Goal: Transaction & Acquisition: Purchase product/service

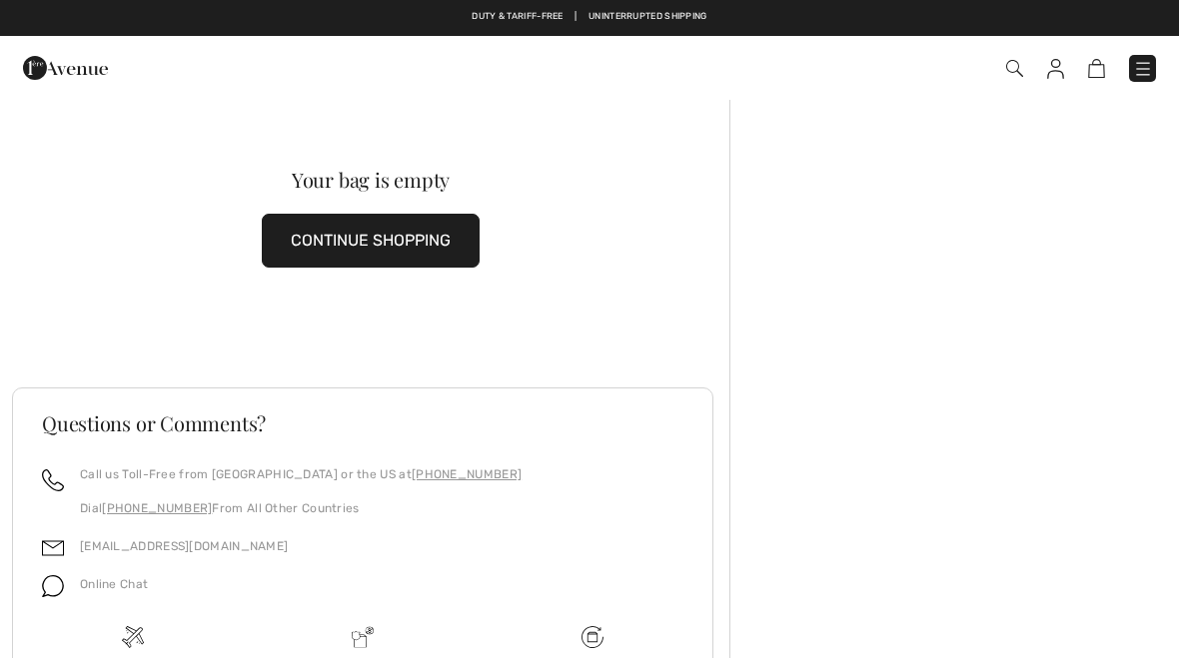
click at [993, 77] on span at bounding box center [831, 68] width 648 height 27
click at [1017, 70] on img at bounding box center [1014, 68] width 17 height 17
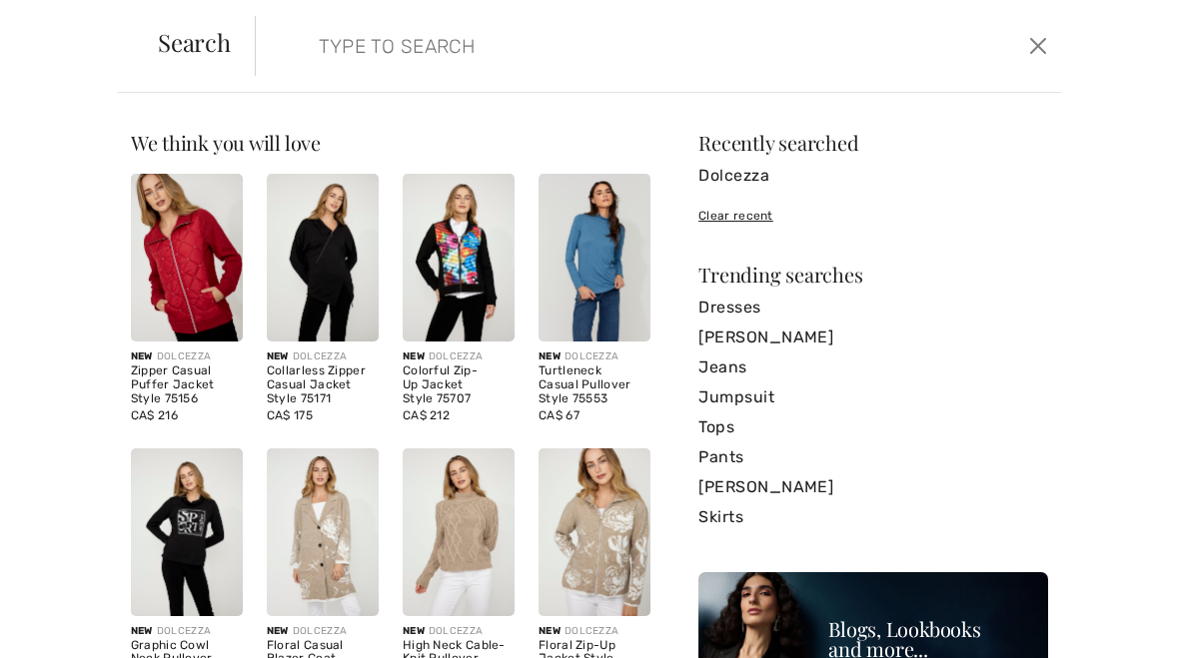
click at [344, 35] on input "search" at bounding box center [574, 46] width 540 height 60
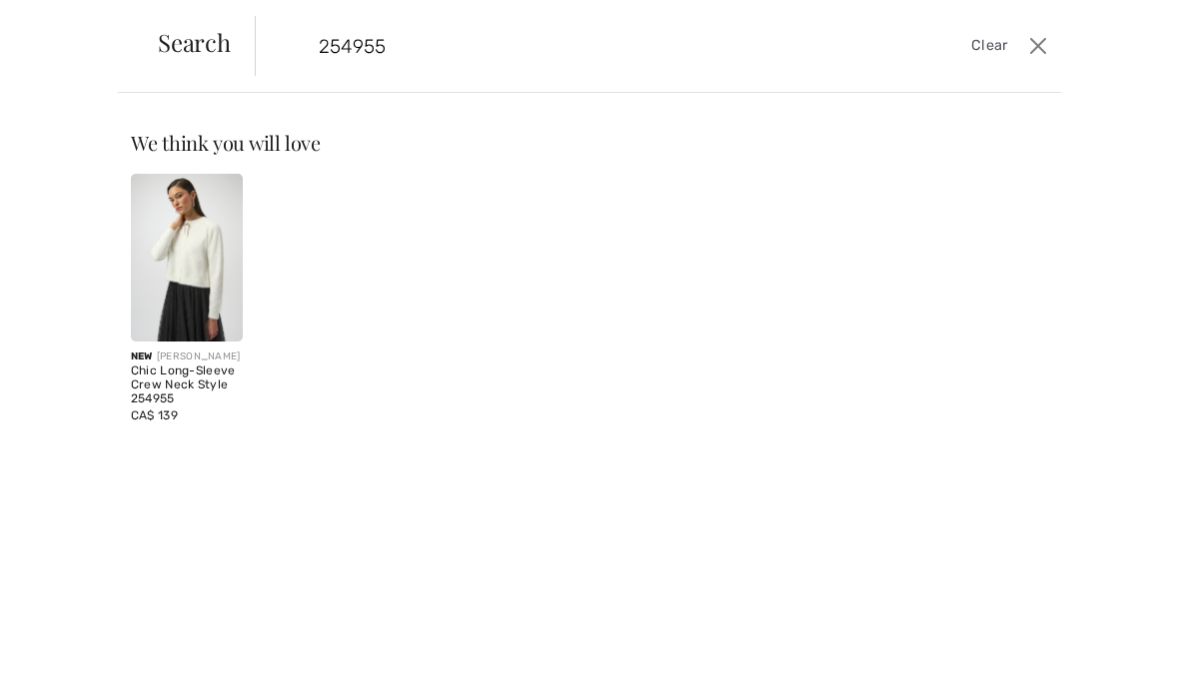
type input "254955"
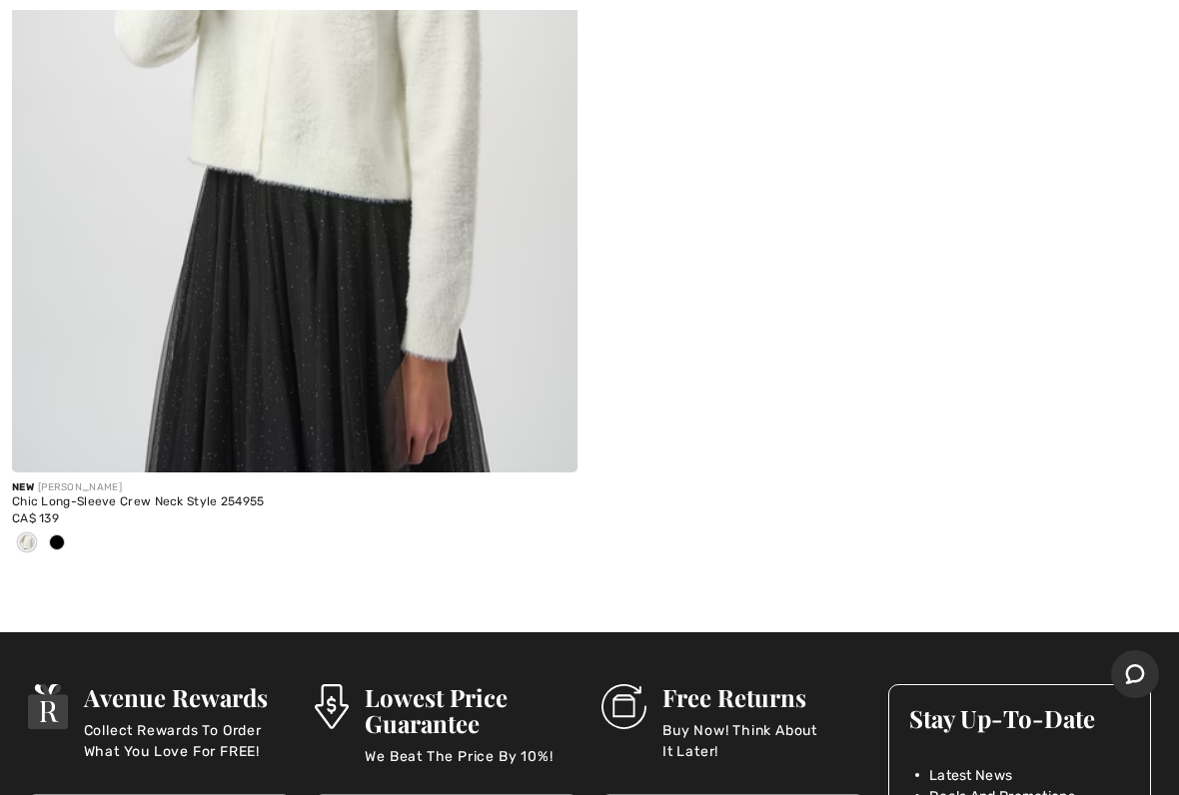
scroll to position [631, 0]
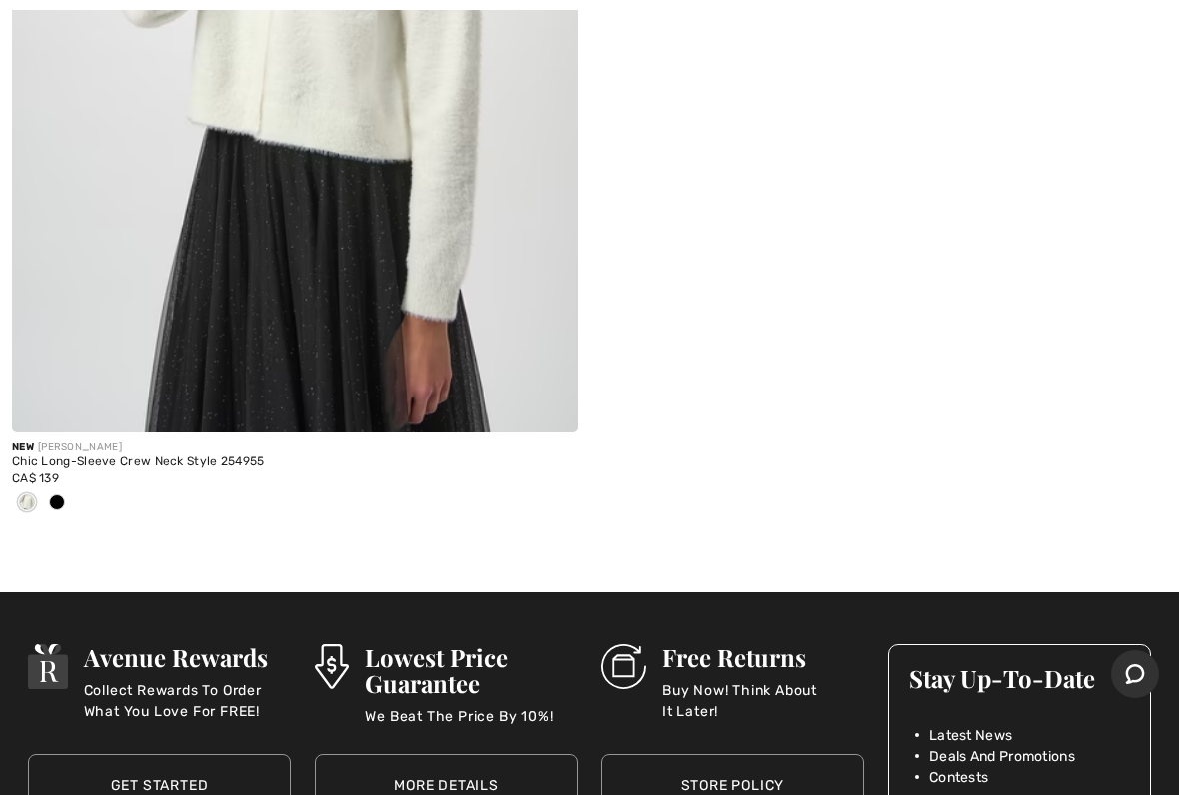
click at [115, 464] on div "Chic Long-Sleeve Crew Neck Style 254955" at bounding box center [294, 463] width 565 height 14
click at [90, 347] on img at bounding box center [294, 8] width 565 height 848
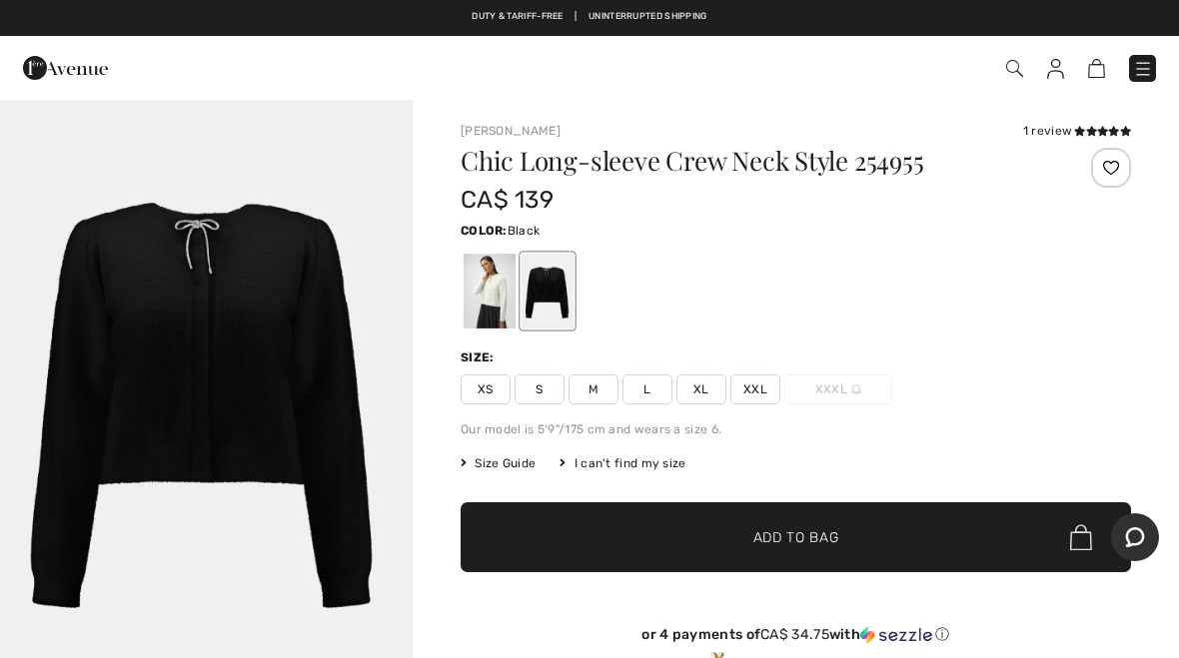
click at [649, 393] on span "L" at bounding box center [647, 390] width 50 height 30
click at [810, 530] on span "Add to Bag" at bounding box center [796, 537] width 86 height 21
click at [1087, 61] on img at bounding box center [1085, 68] width 17 height 19
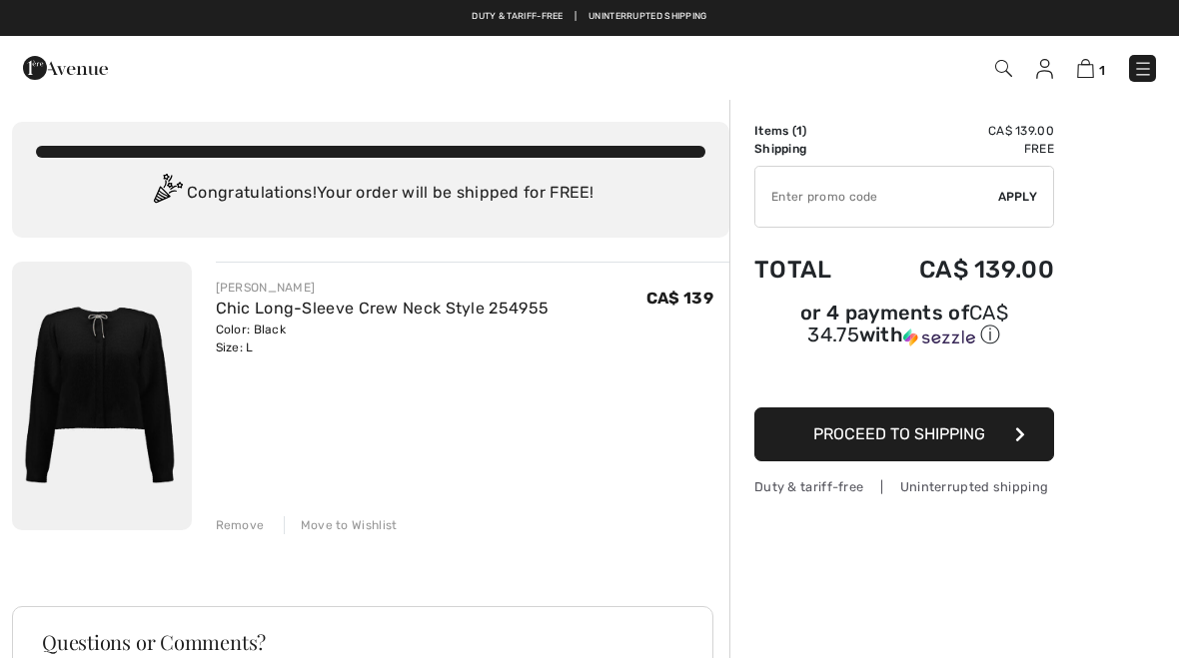
click at [931, 430] on span "Proceed to Shipping" at bounding box center [899, 434] width 172 height 19
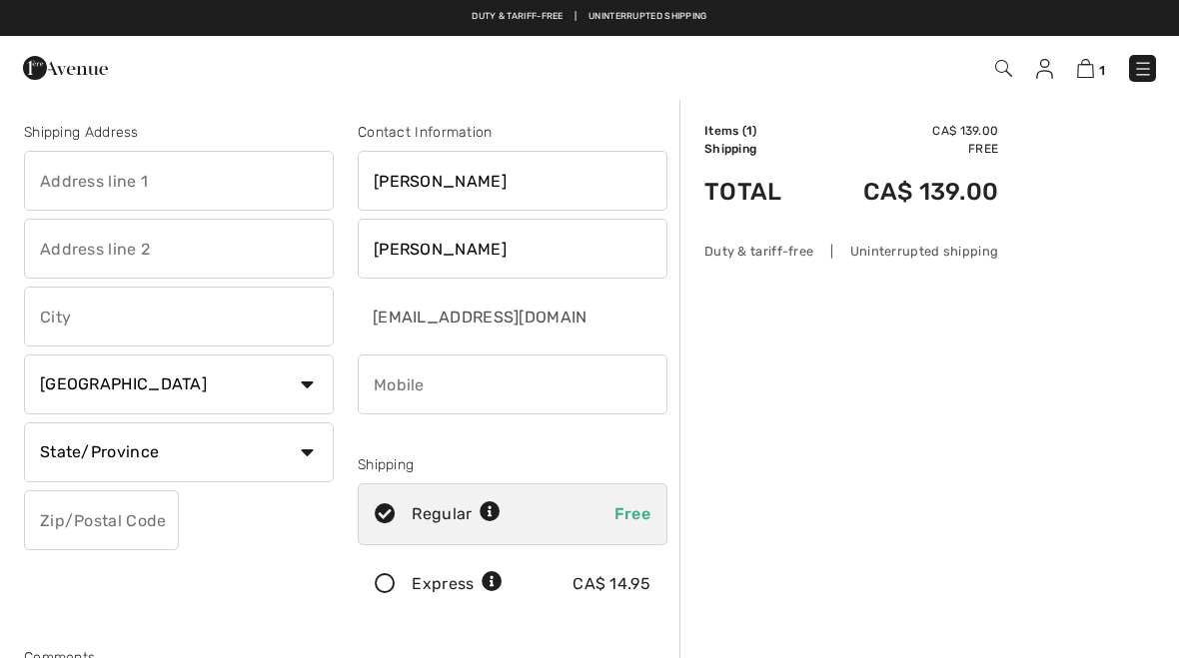
click at [47, 176] on input "text" at bounding box center [179, 181] width 310 height 60
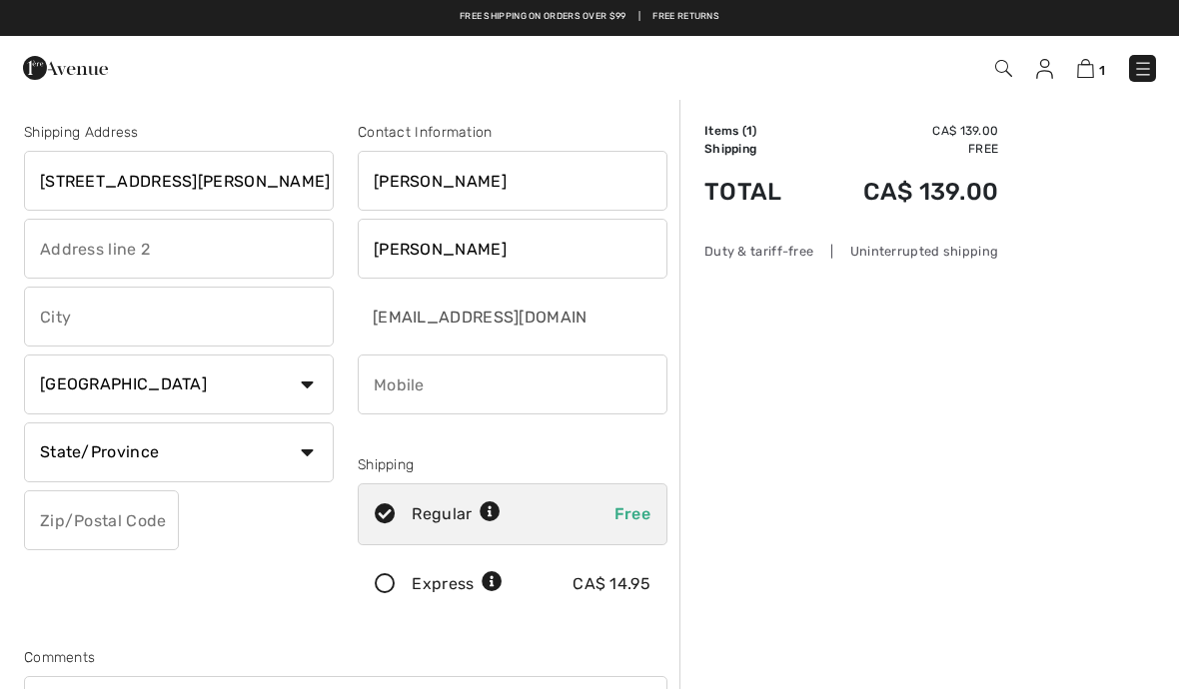
type input "13 Abbey Lane"
click at [1040, 86] on div "1 Checkout" at bounding box center [831, 68] width 678 height 41
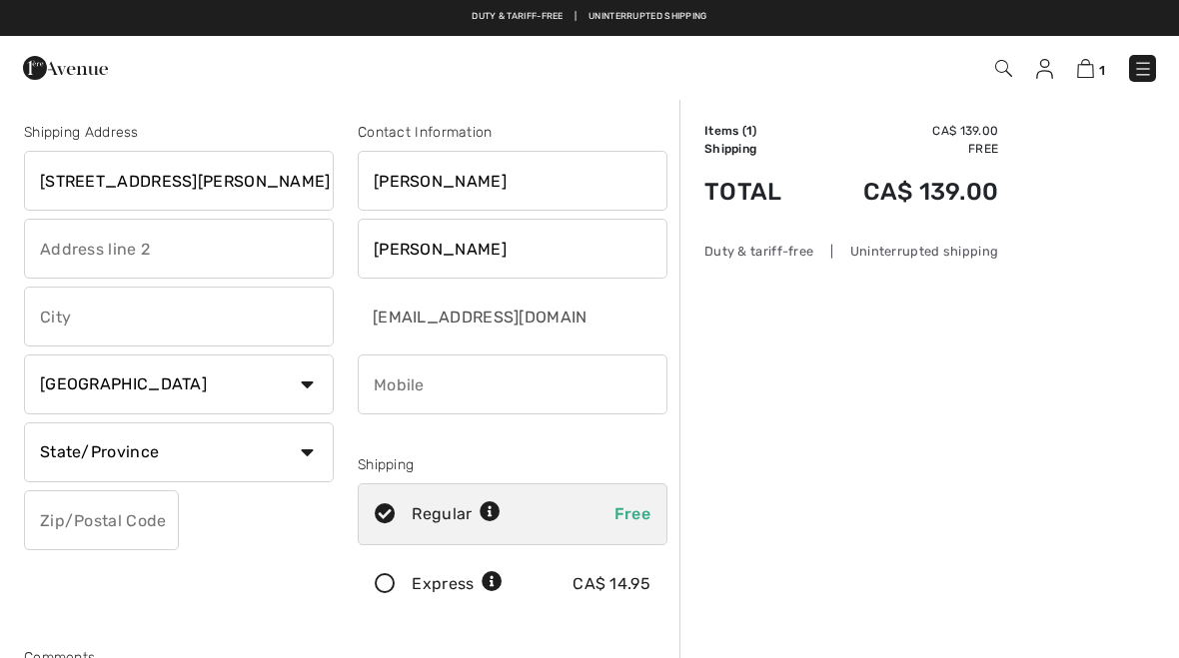
click at [1042, 83] on div "1 Checkout" at bounding box center [831, 68] width 678 height 41
click at [1042, 76] on img at bounding box center [1044, 69] width 17 height 20
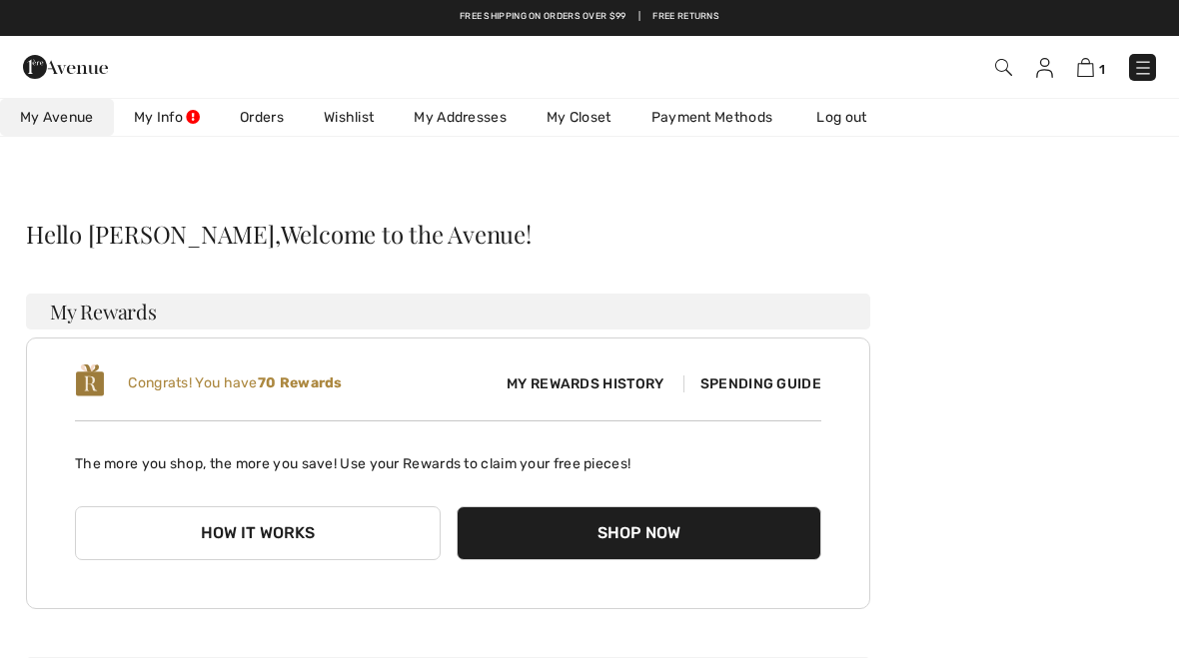
click at [229, 543] on button "How it works" at bounding box center [258, 533] width 366 height 54
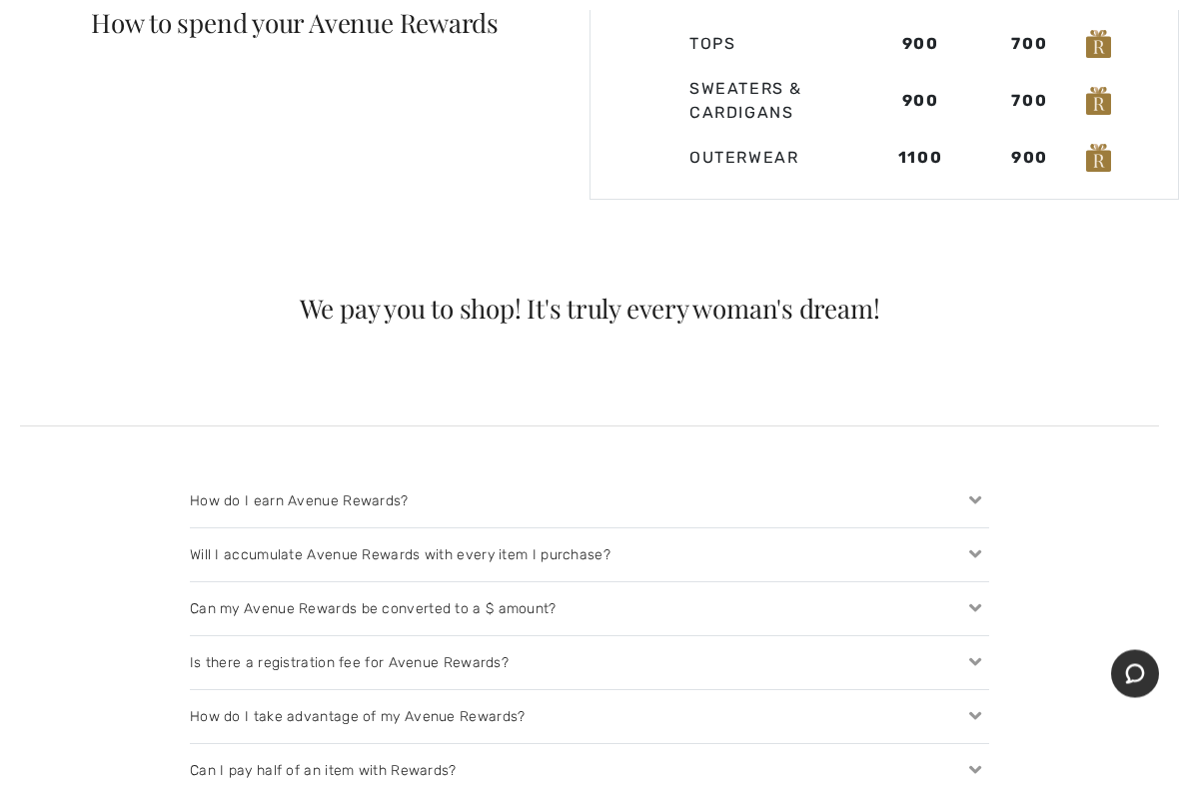
scroll to position [1745, 0]
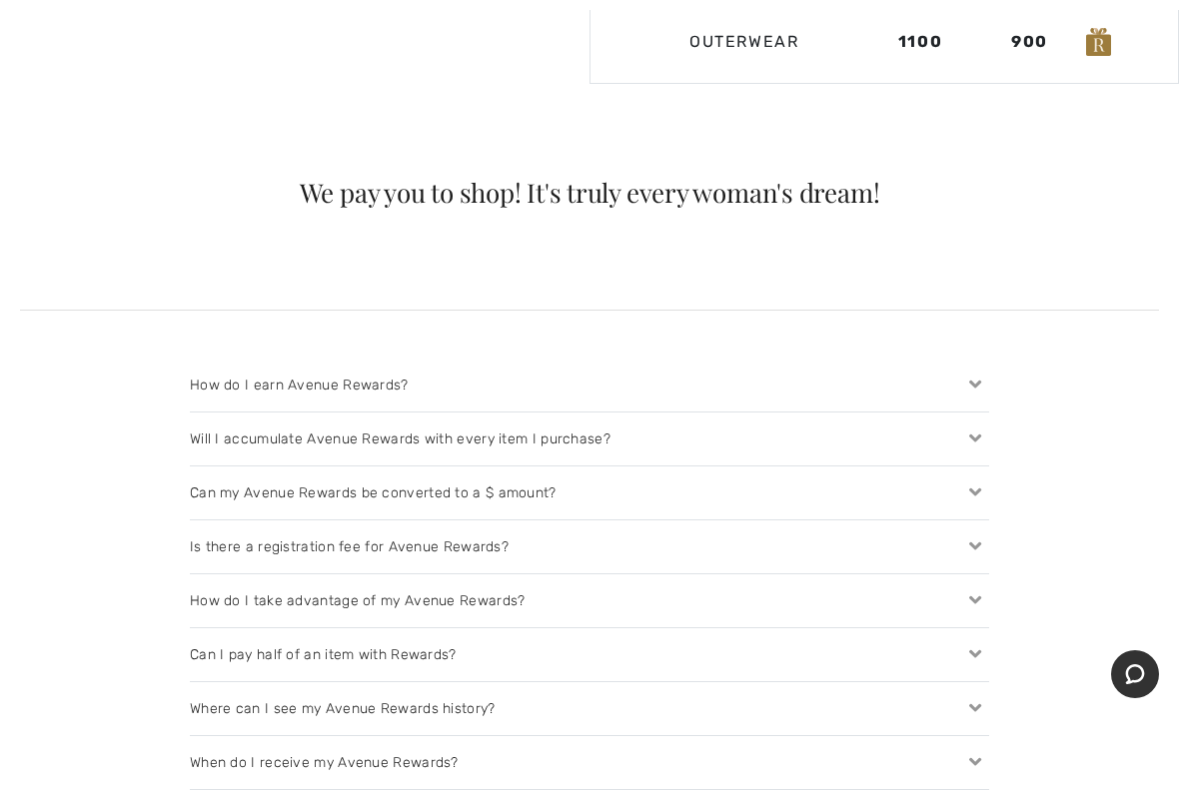
click at [274, 574] on div "How do I take advantage of my Avenue Rewards?" at bounding box center [589, 600] width 799 height 53
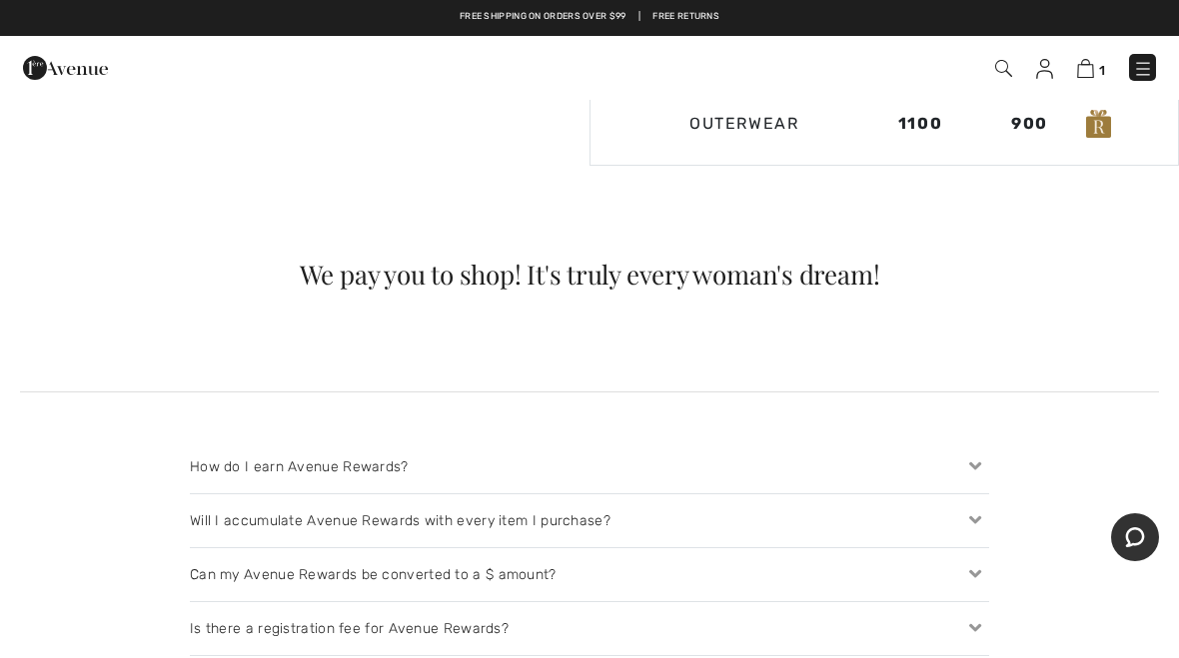
scroll to position [1661, 0]
click at [1076, 85] on div "1 Checkout" at bounding box center [831, 68] width 678 height 41
click at [1090, 78] on img at bounding box center [1085, 68] width 17 height 19
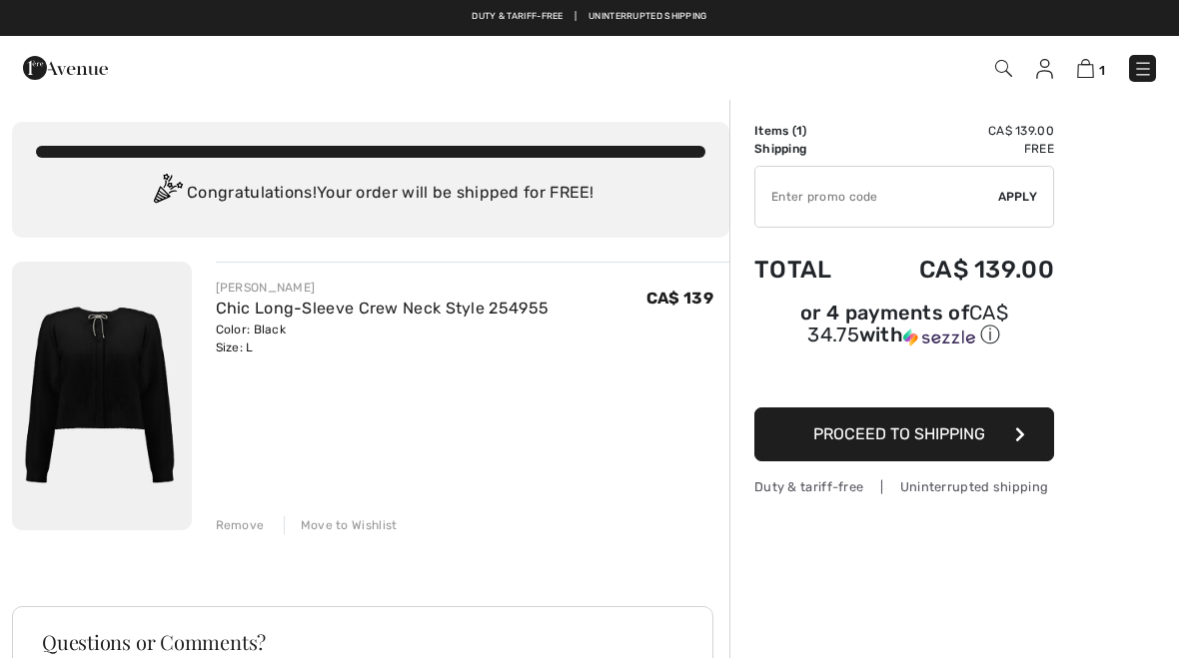
click at [976, 443] on span "Proceed to Shipping" at bounding box center [899, 434] width 172 height 19
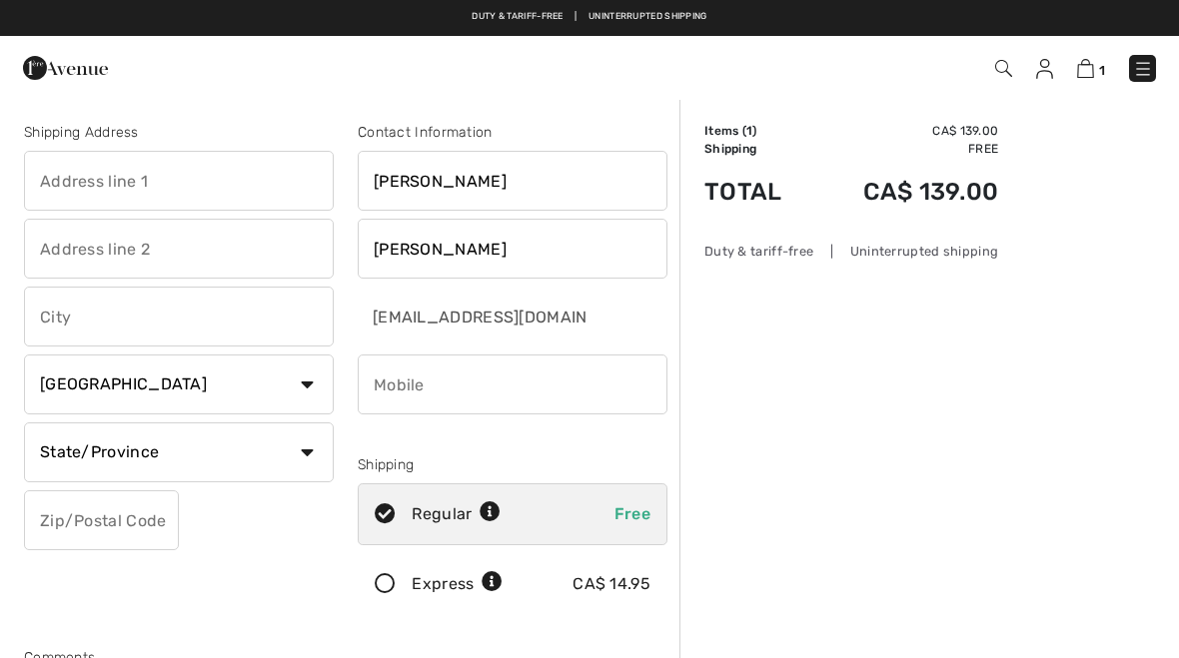
click at [48, 181] on input "text" at bounding box center [179, 181] width 310 height 60
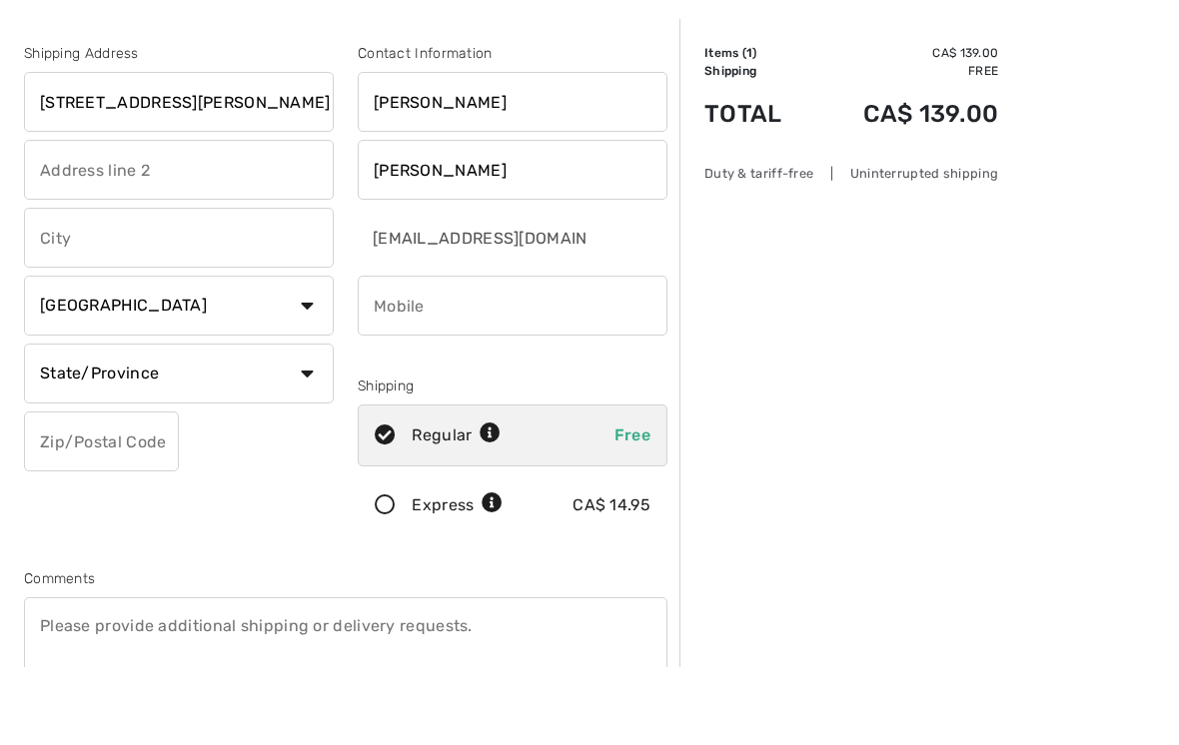
type input "13 Abbey Lane"
click at [53, 287] on input "text" at bounding box center [179, 317] width 310 height 60
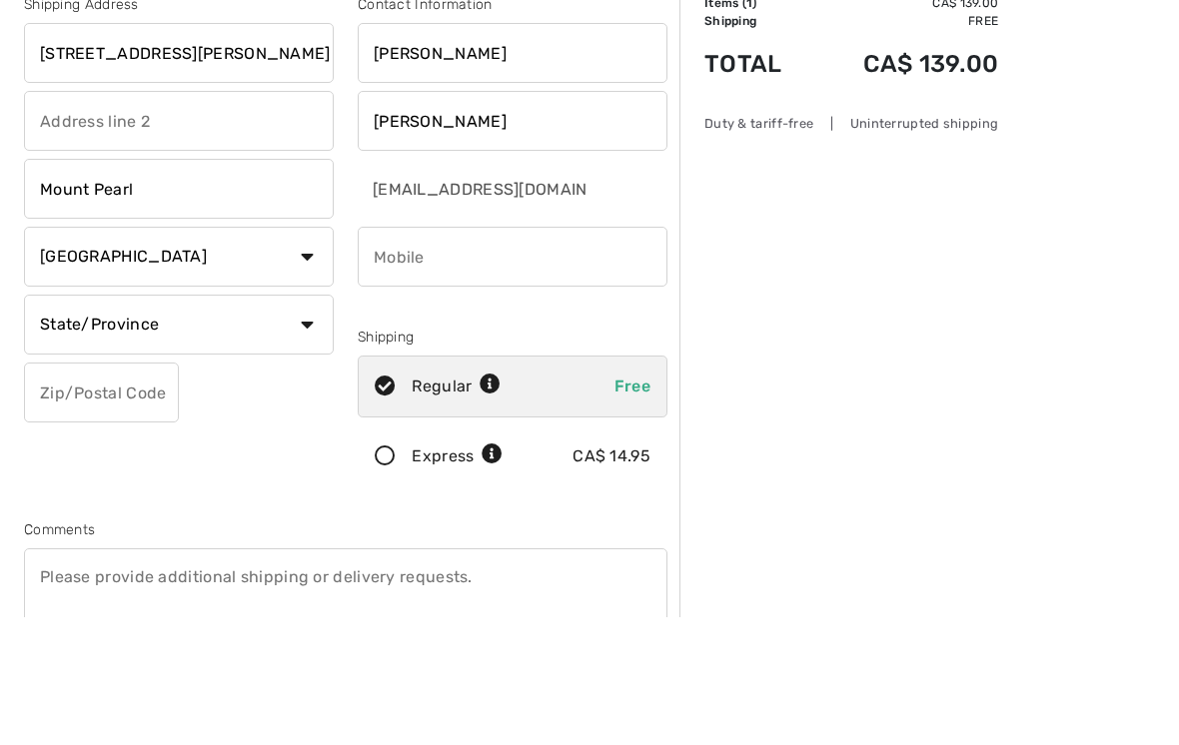
type input "Mount Pearl"
click at [116, 423] on select "State/Province Alberta British Columbia Manitoba New Brunswick Newfoundland and…" at bounding box center [179, 453] width 310 height 60
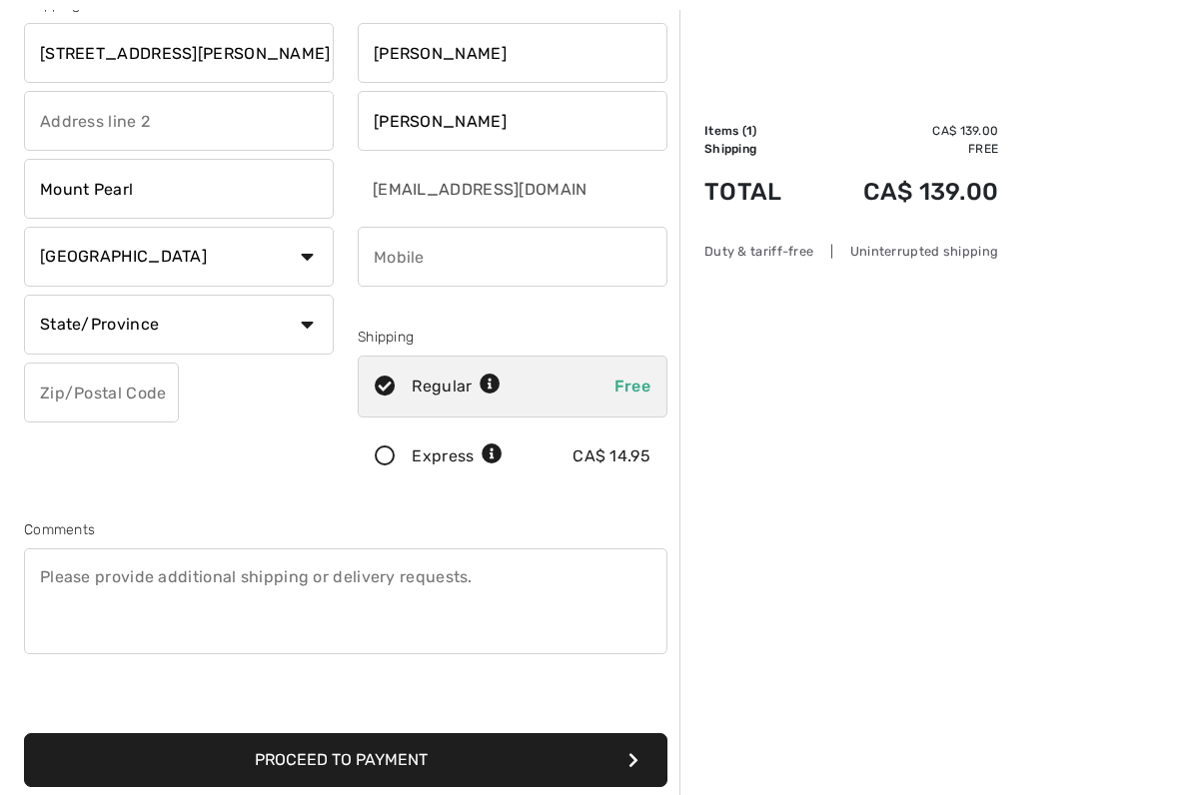
select select "NL"
click at [55, 397] on input "text" at bounding box center [101, 393] width 155 height 60
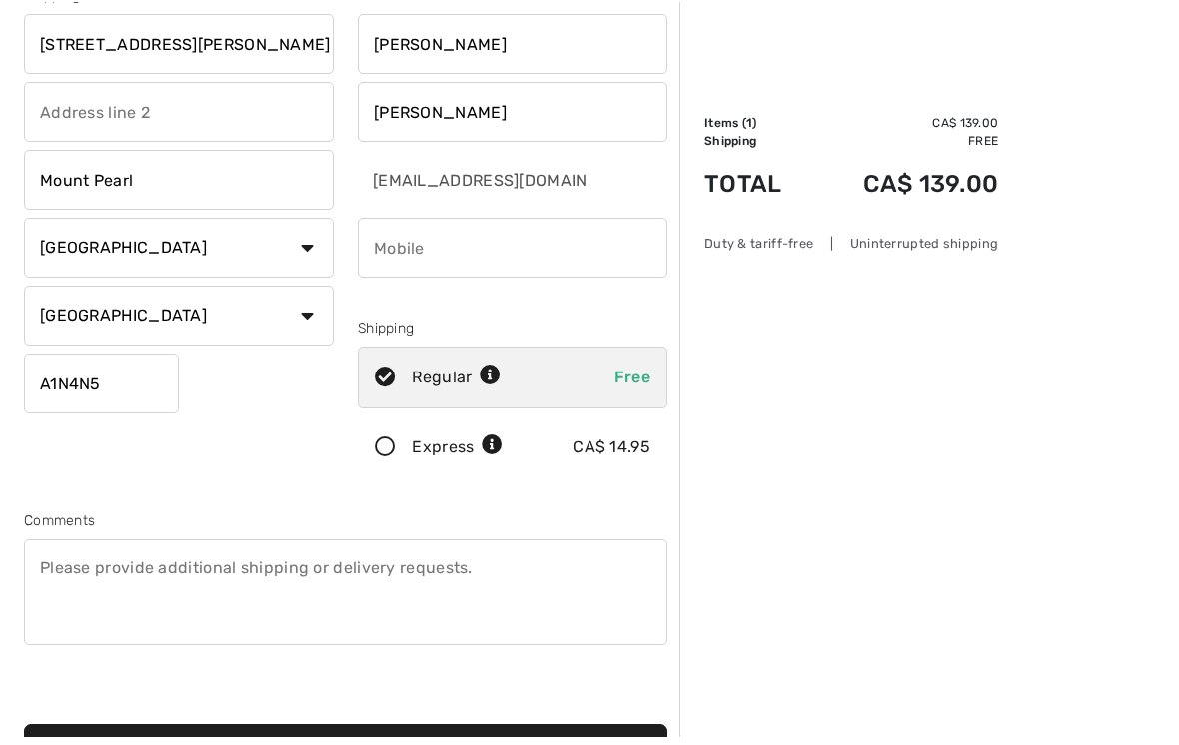
type input "A1N4N5"
click at [394, 246] on input "phone" at bounding box center [513, 257] width 310 height 60
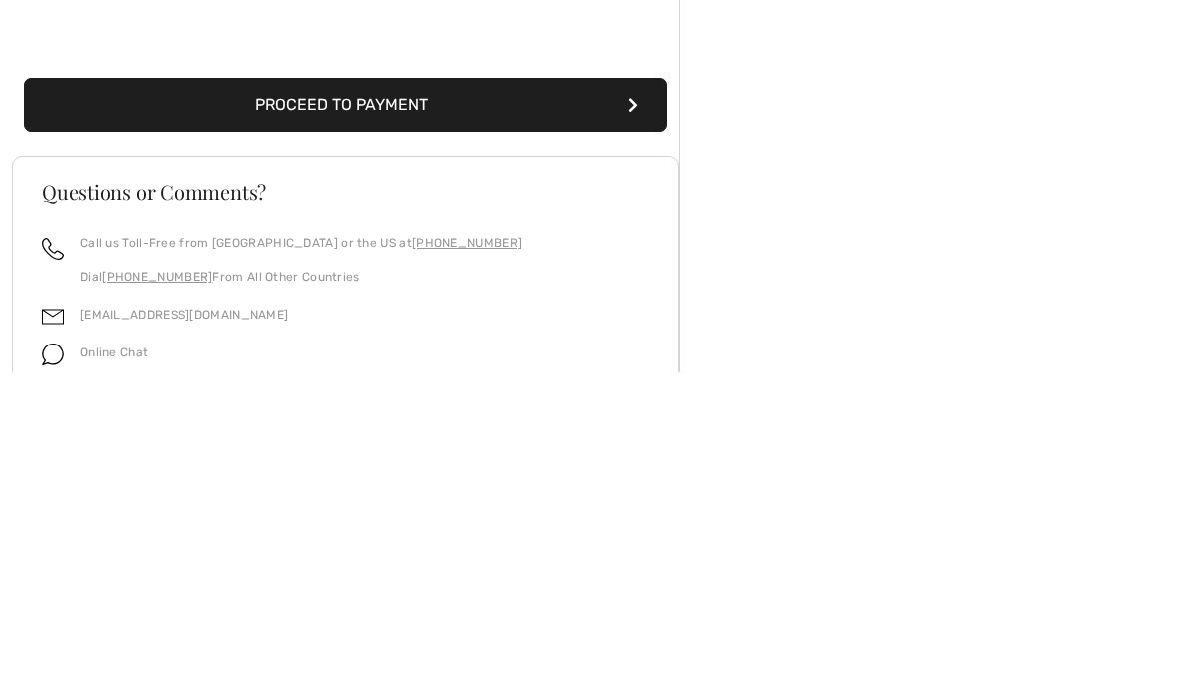
scroll to position [473, 0]
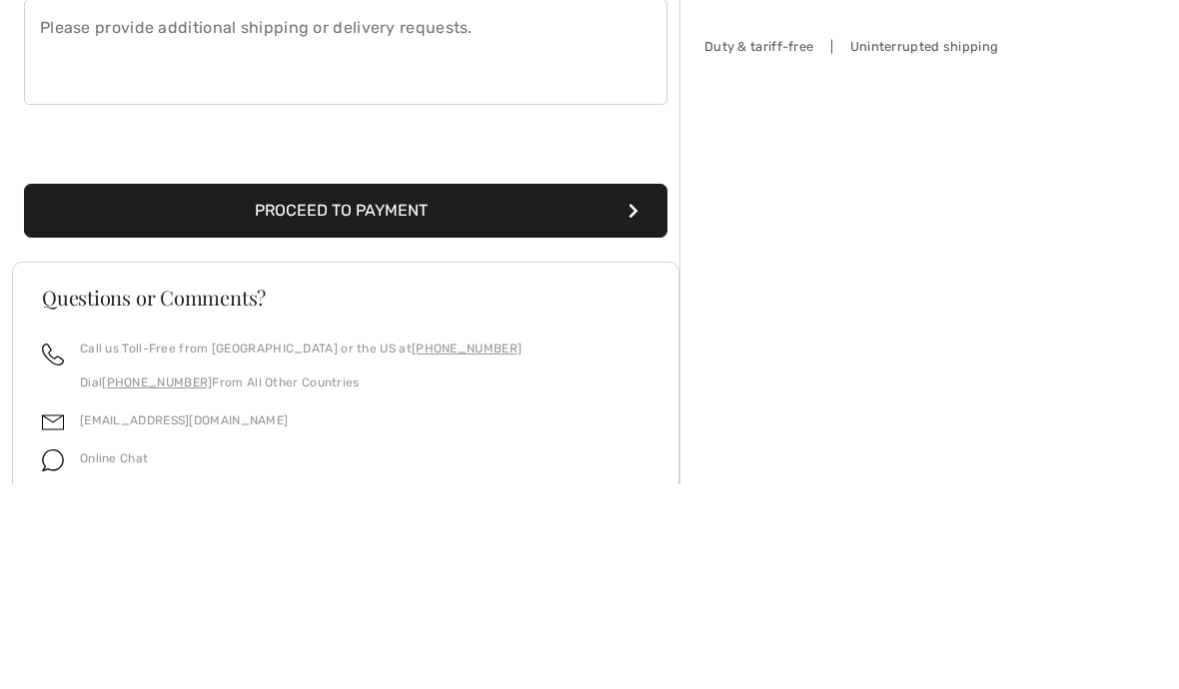
type input "7097281117"
click at [241, 389] on button "Proceed to Payment" at bounding box center [345, 416] width 643 height 54
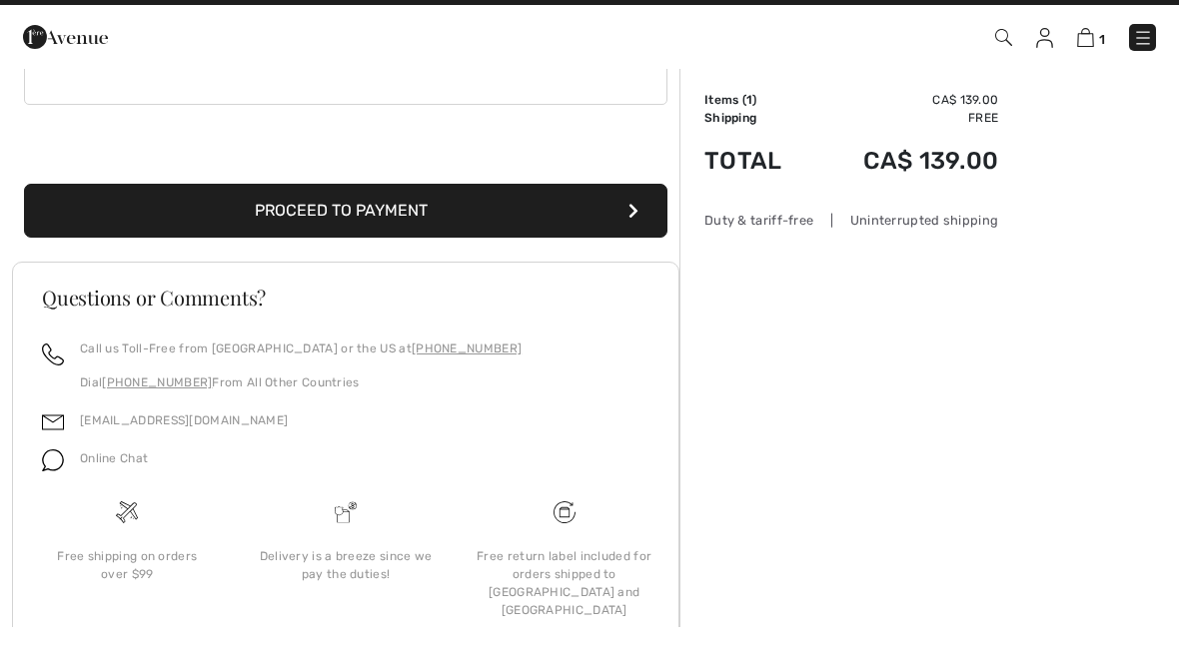
scroll to position [677, 0]
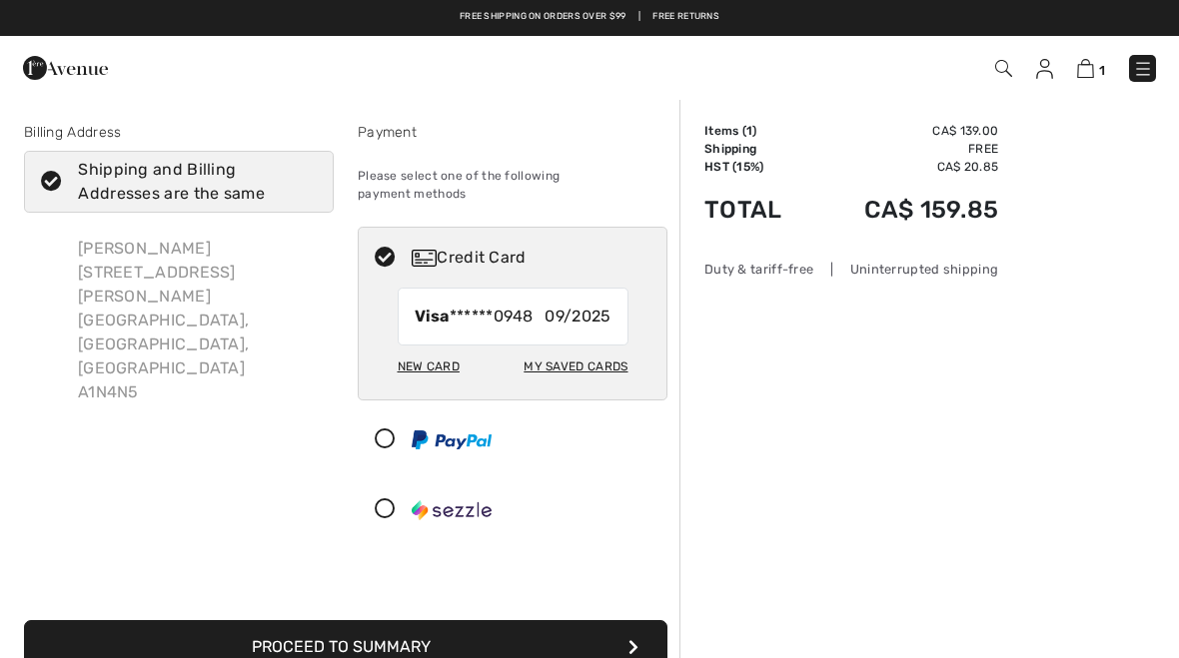
click at [419, 363] on div "New Card" at bounding box center [429, 367] width 62 height 34
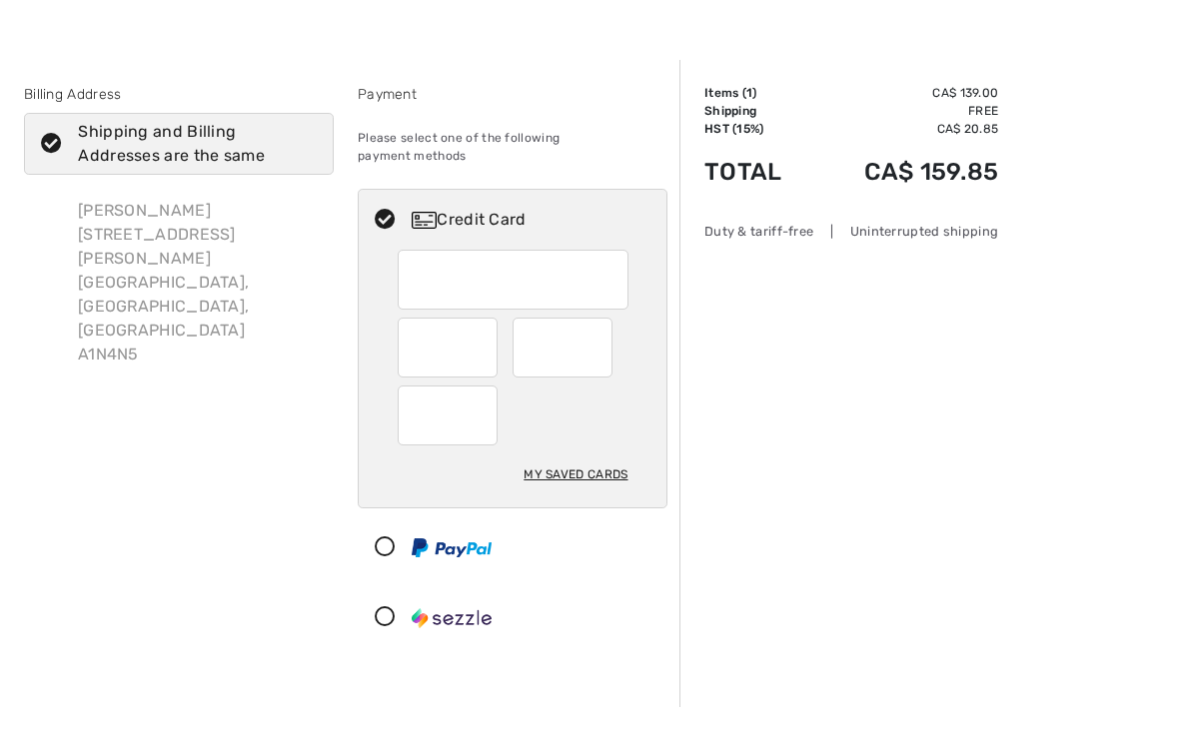
scroll to position [38, 0]
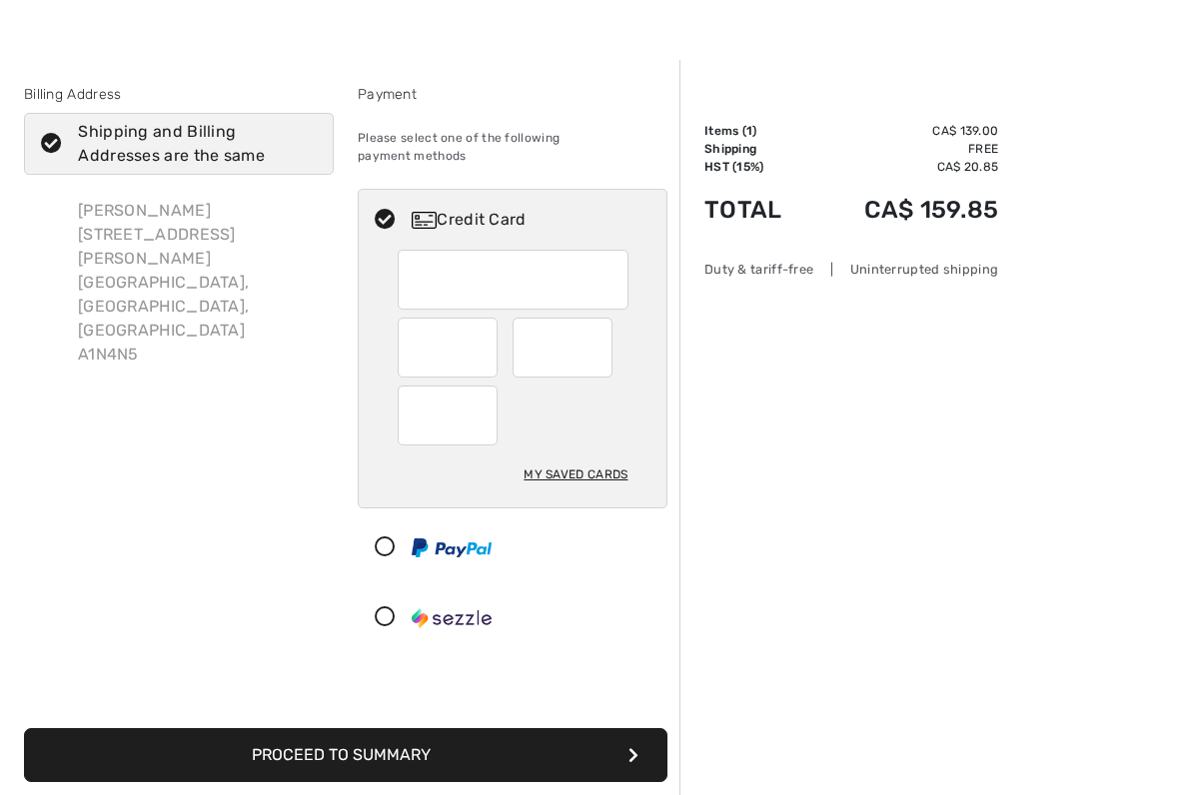
click at [602, 331] on div at bounding box center [562, 348] width 100 height 60
radio input "true"
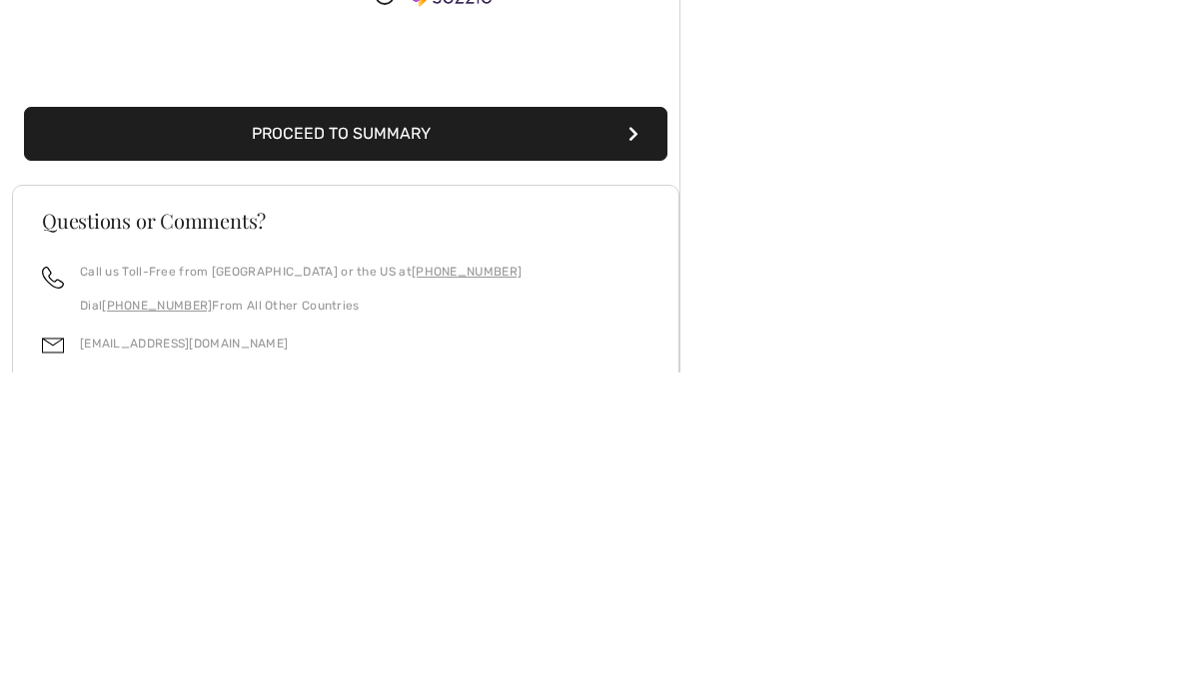
click at [508, 424] on button "Proceed to Summary" at bounding box center [345, 451] width 643 height 54
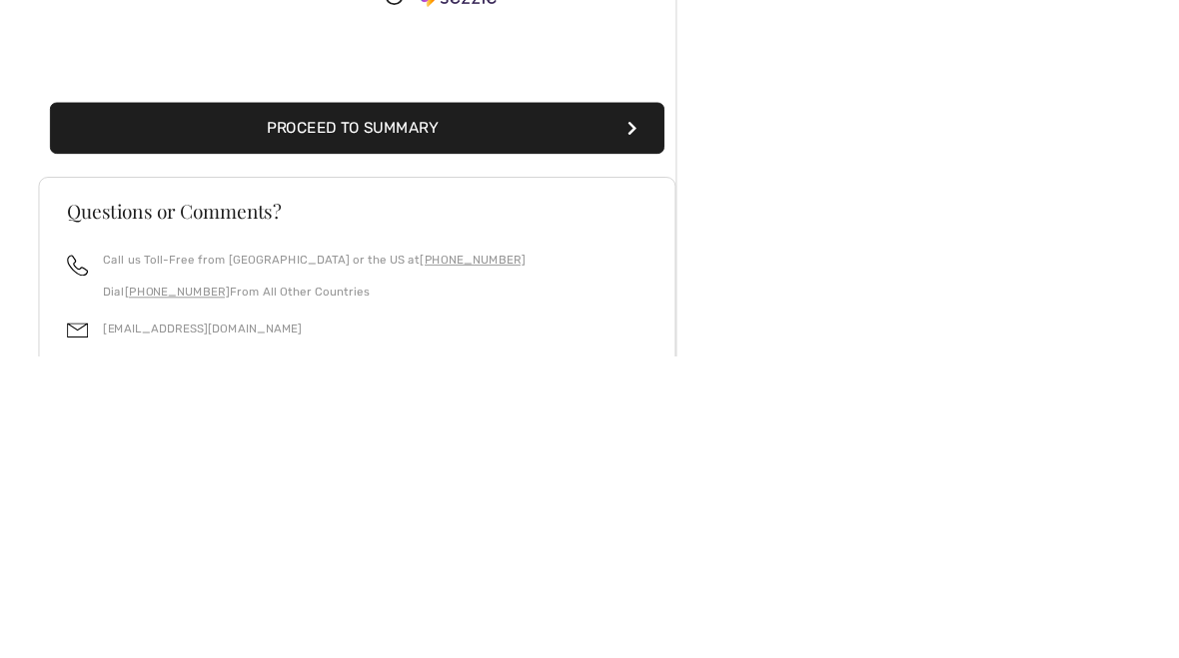
scroll to position [607, 0]
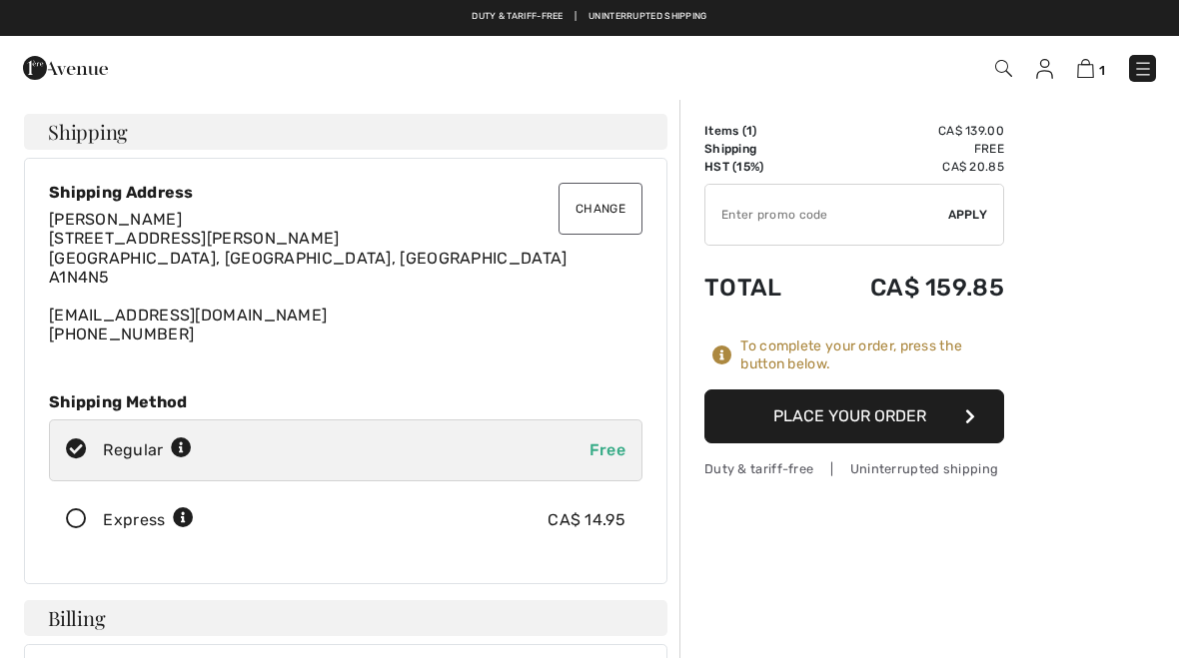
click at [846, 408] on button "Place Your Order" at bounding box center [854, 417] width 300 height 54
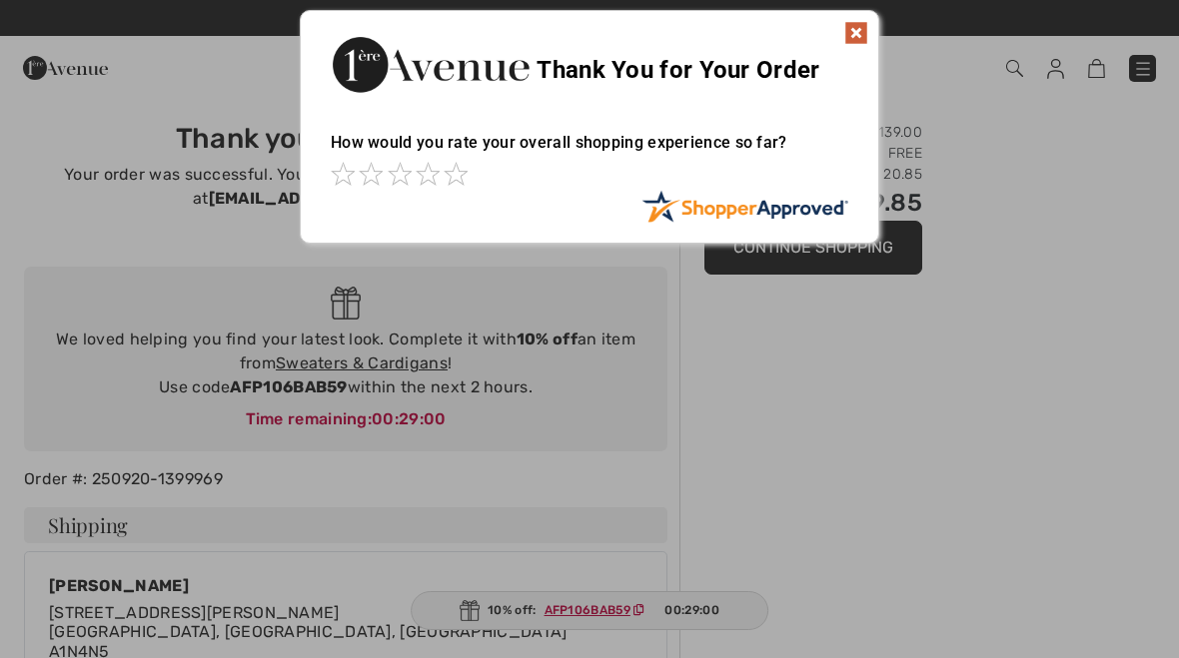
click at [856, 37] on img at bounding box center [856, 33] width 24 height 24
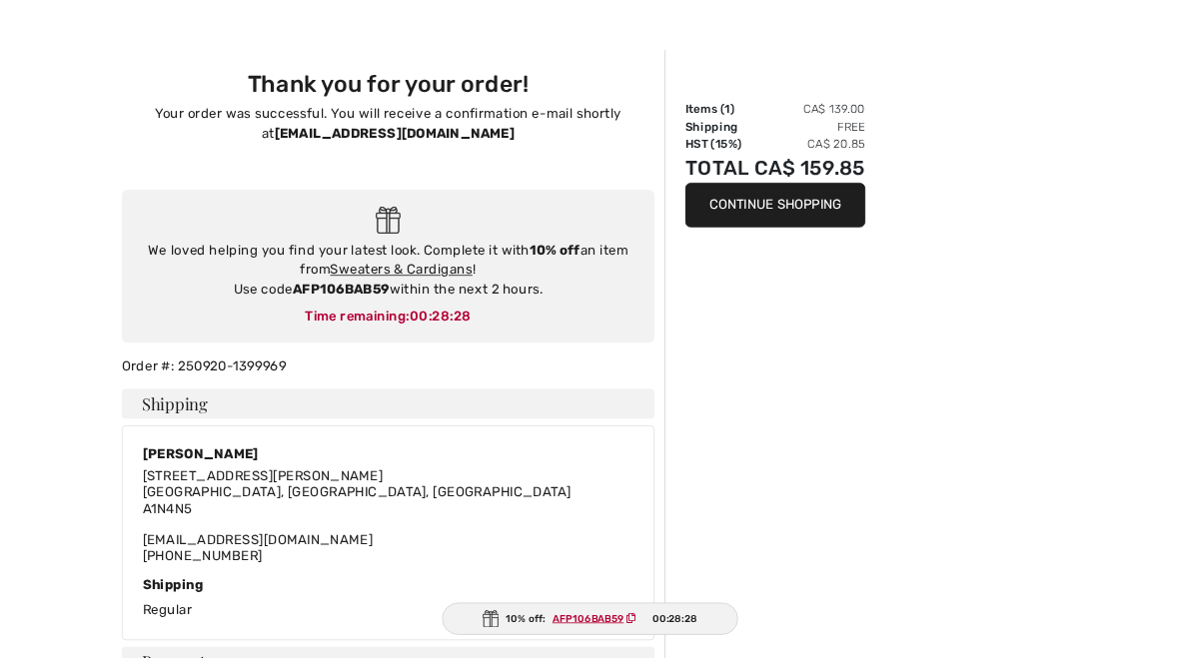
scroll to position [93, 0]
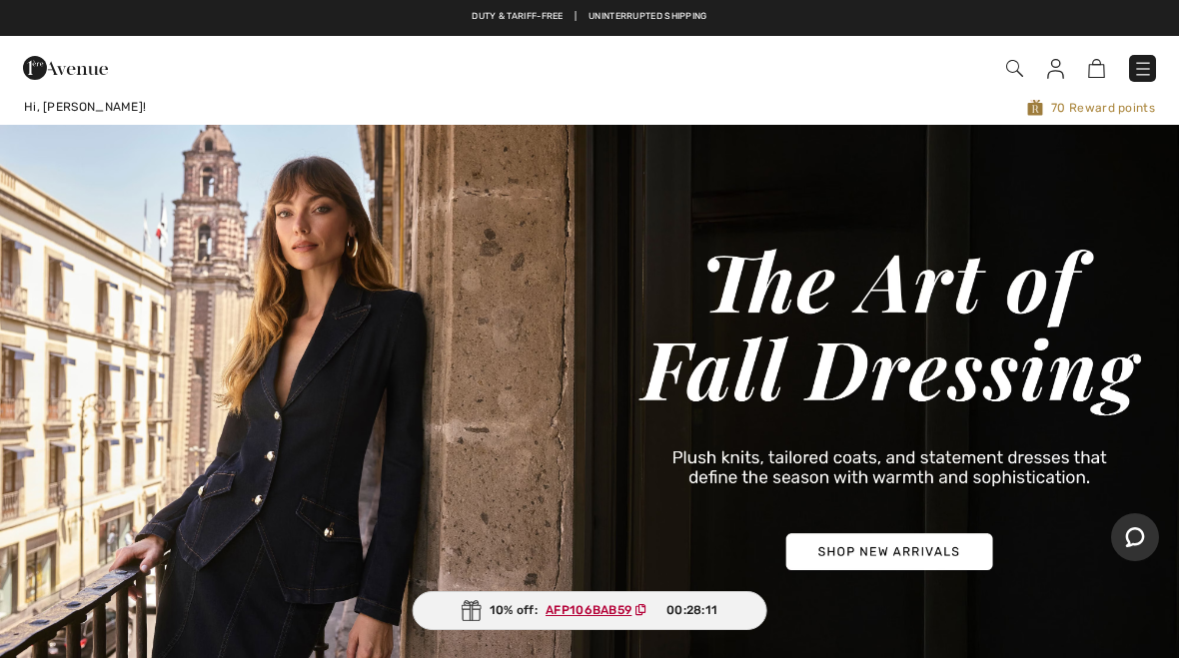
click at [1010, 77] on img at bounding box center [1014, 68] width 17 height 17
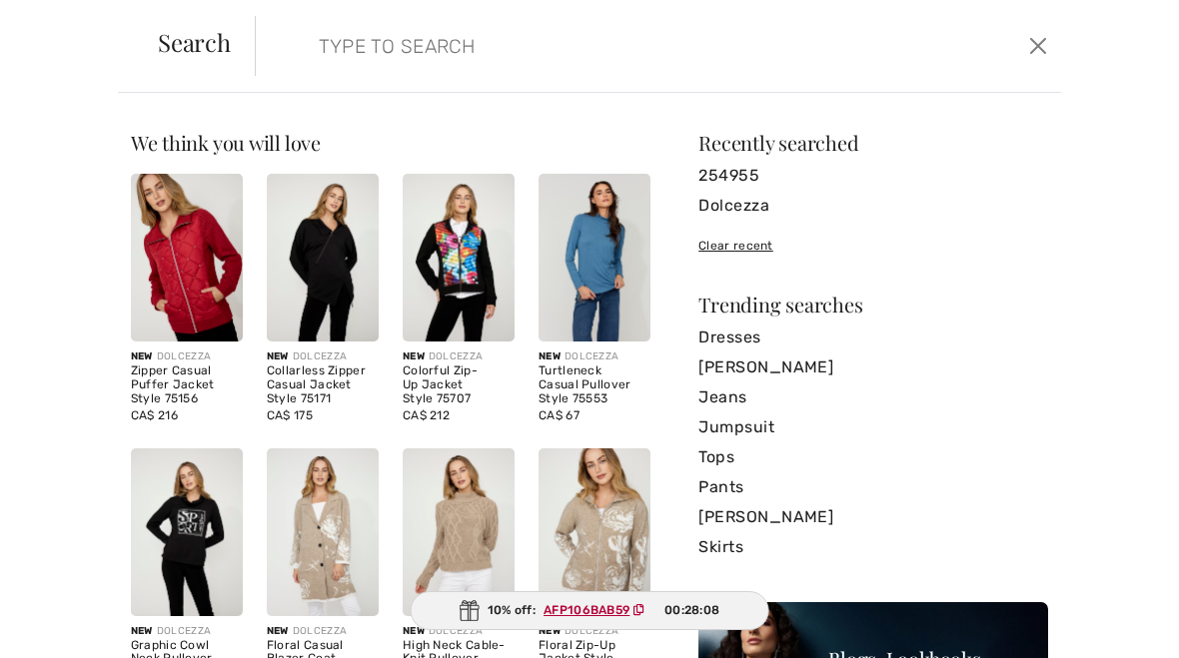
click at [345, 49] on input "search" at bounding box center [574, 46] width 540 height 60
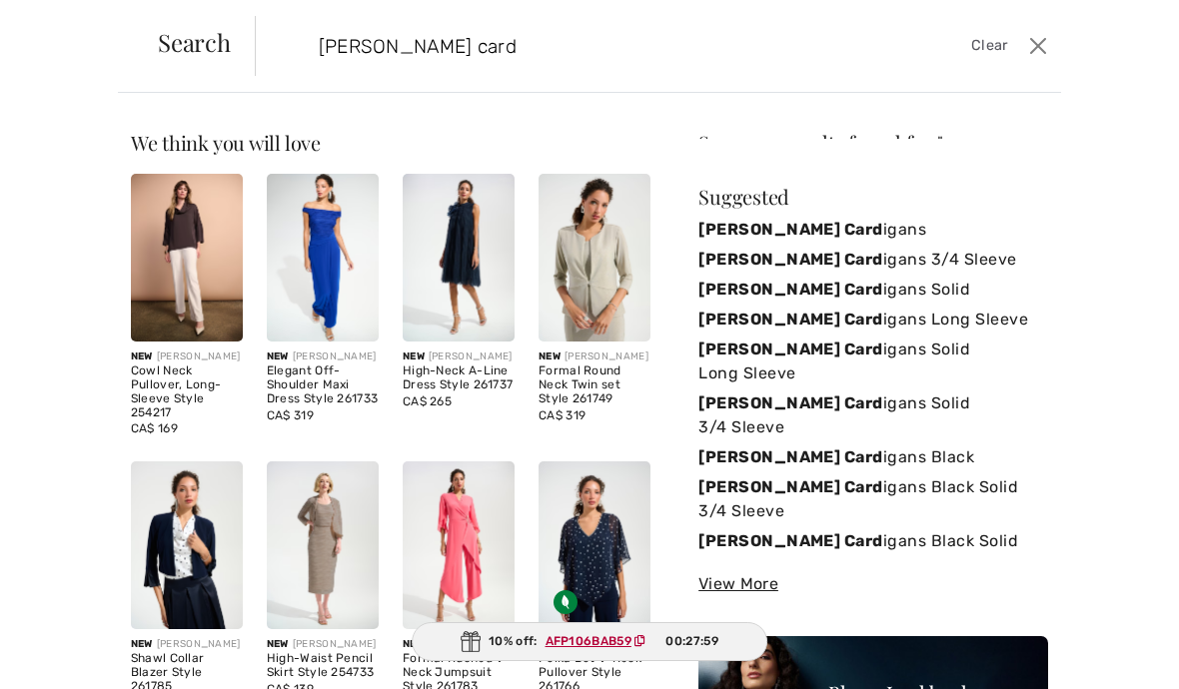
click at [891, 179] on div "Sorry, no results found for " Joseph Ribkoff card " Some helpful tips for your …" at bounding box center [873, 478] width 350 height 691
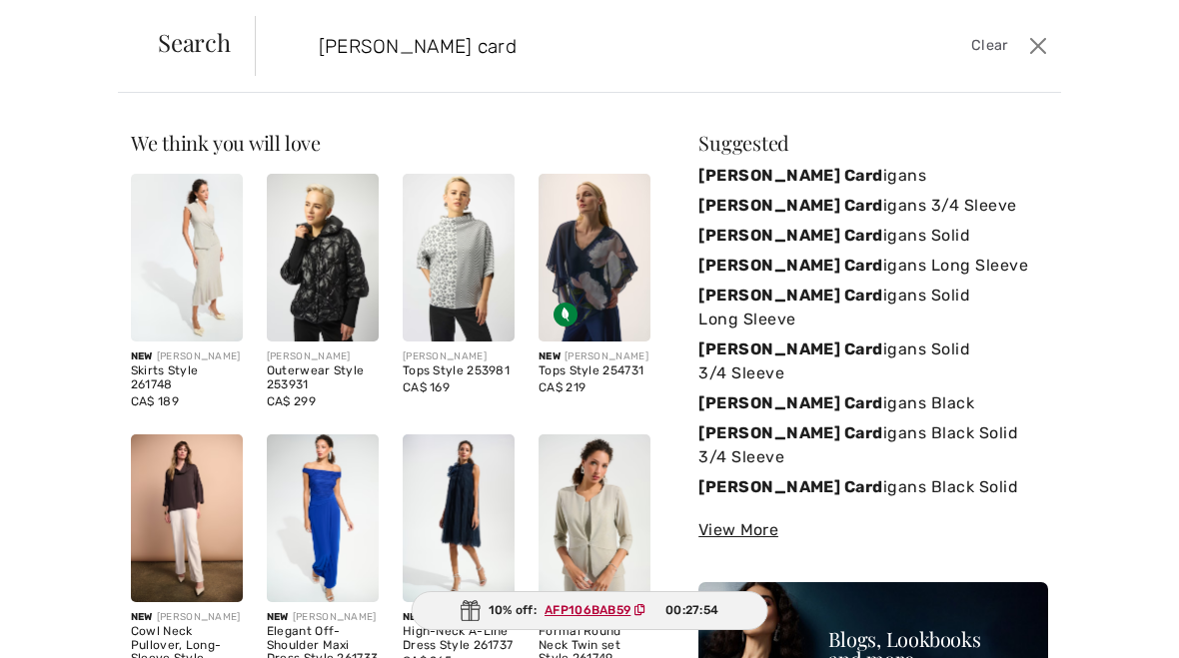
click at [514, 46] on input "Joseph Ribkoff card" at bounding box center [574, 46] width 540 height 60
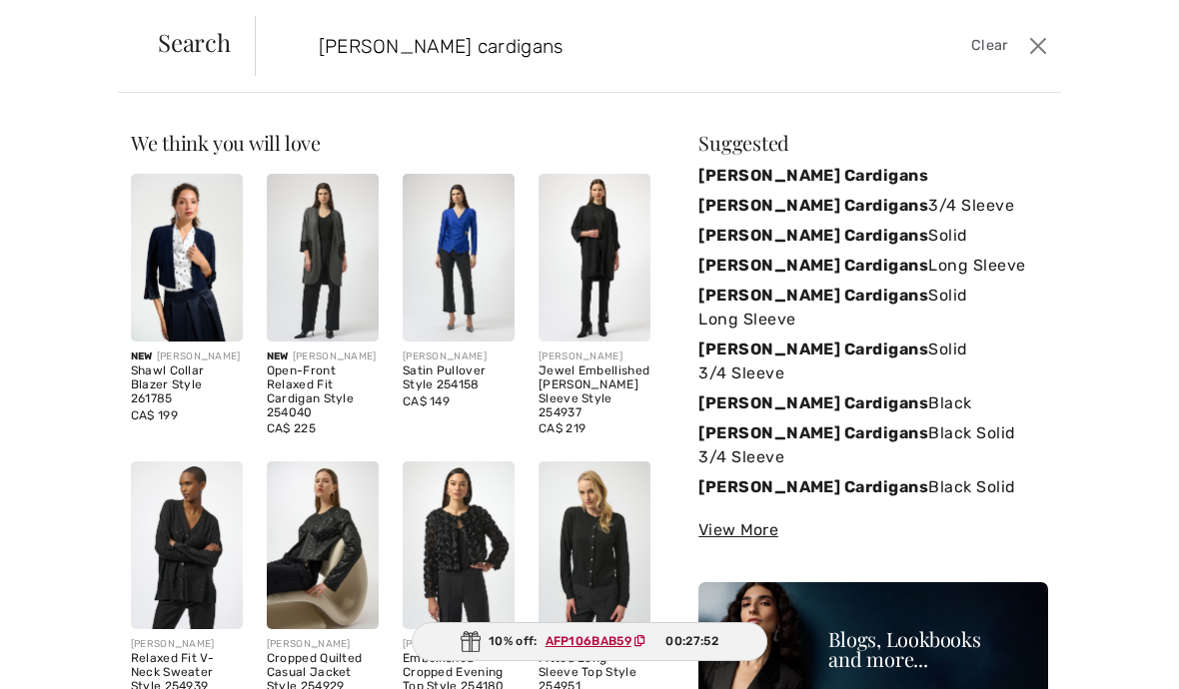
type input "Joseph Ribkoff cardigans"
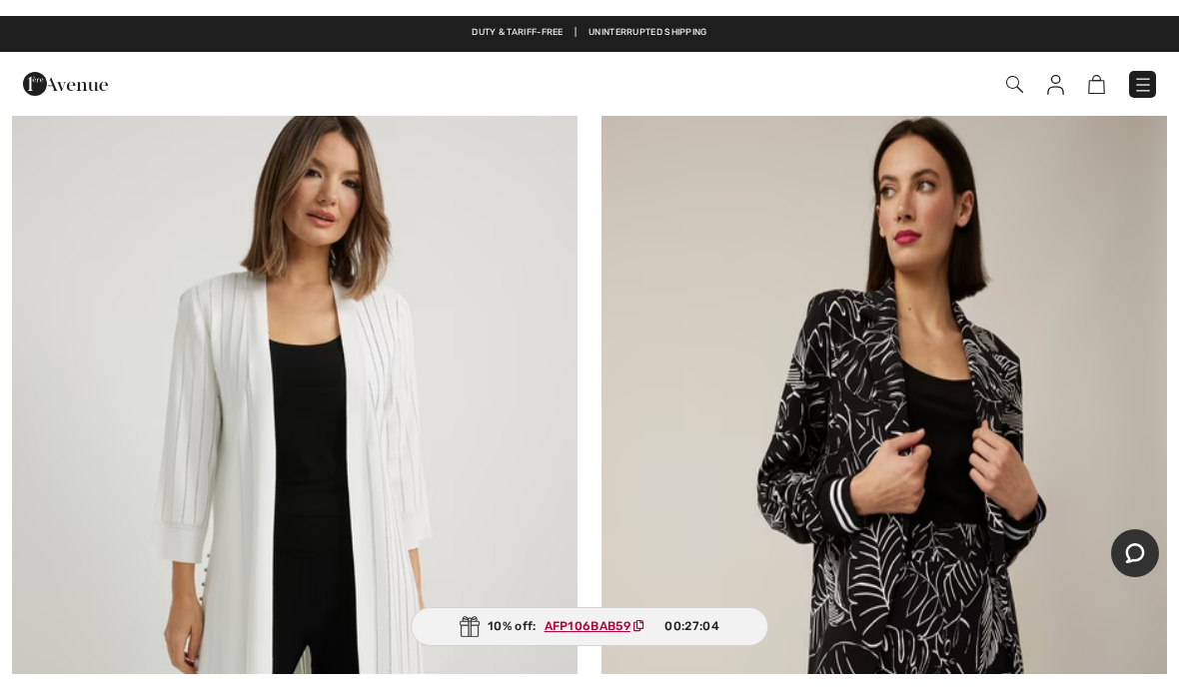
scroll to position [12921, 0]
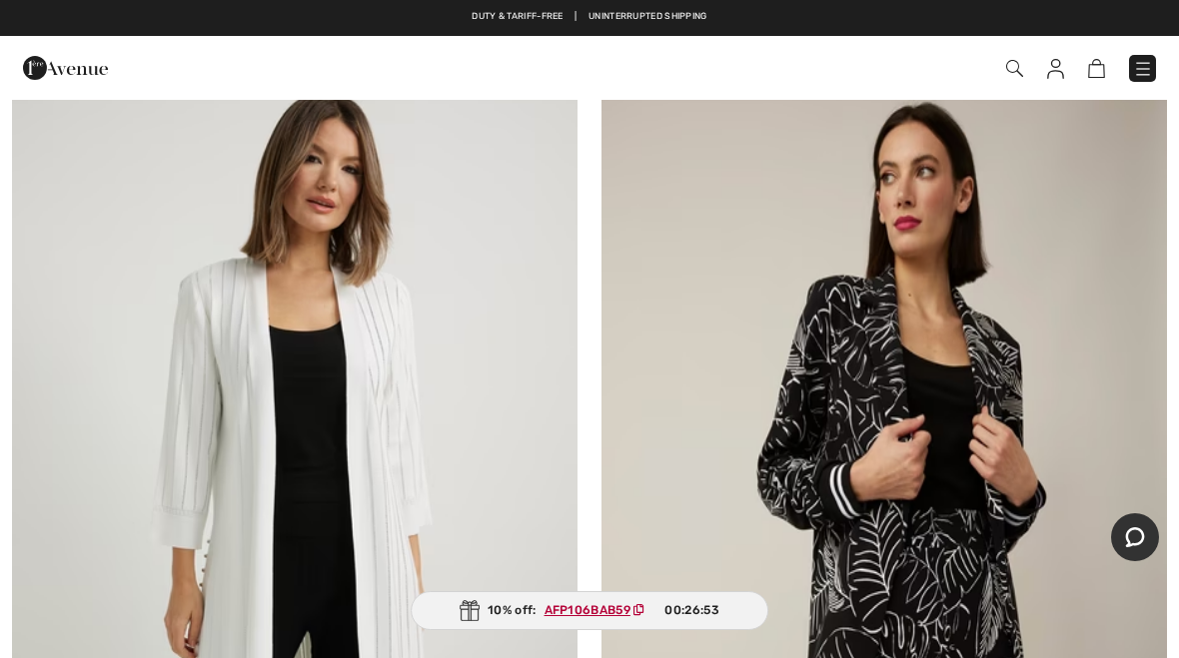
click at [1015, 69] on img at bounding box center [1014, 68] width 17 height 17
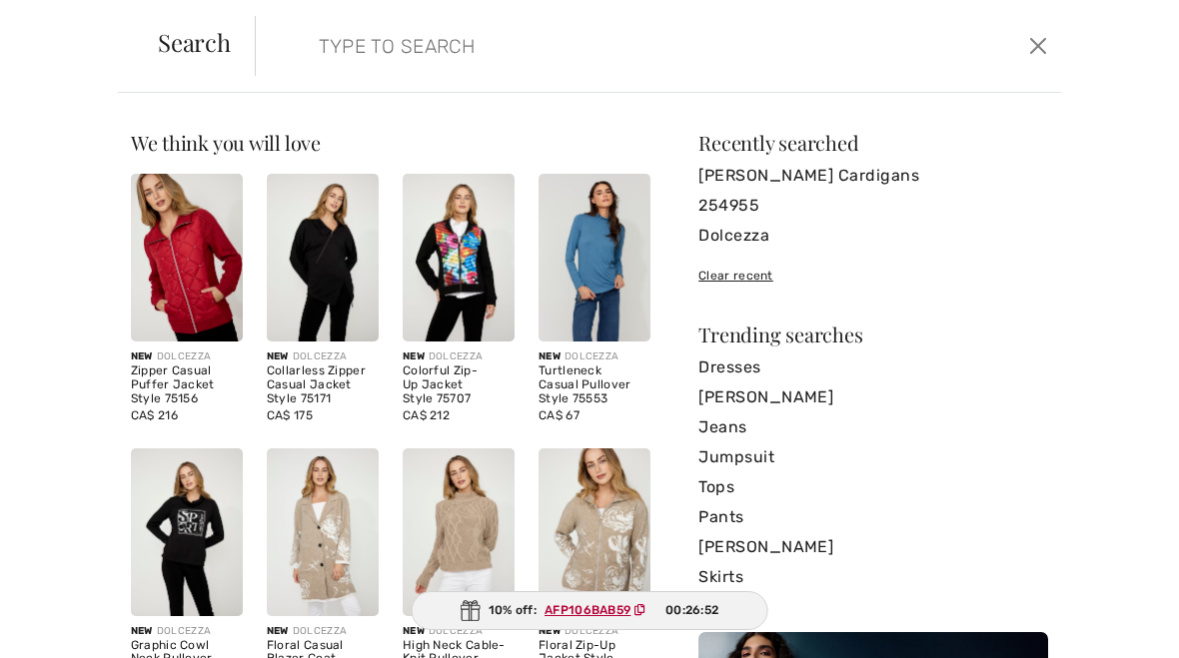
click at [334, 21] on input "search" at bounding box center [574, 46] width 540 height 60
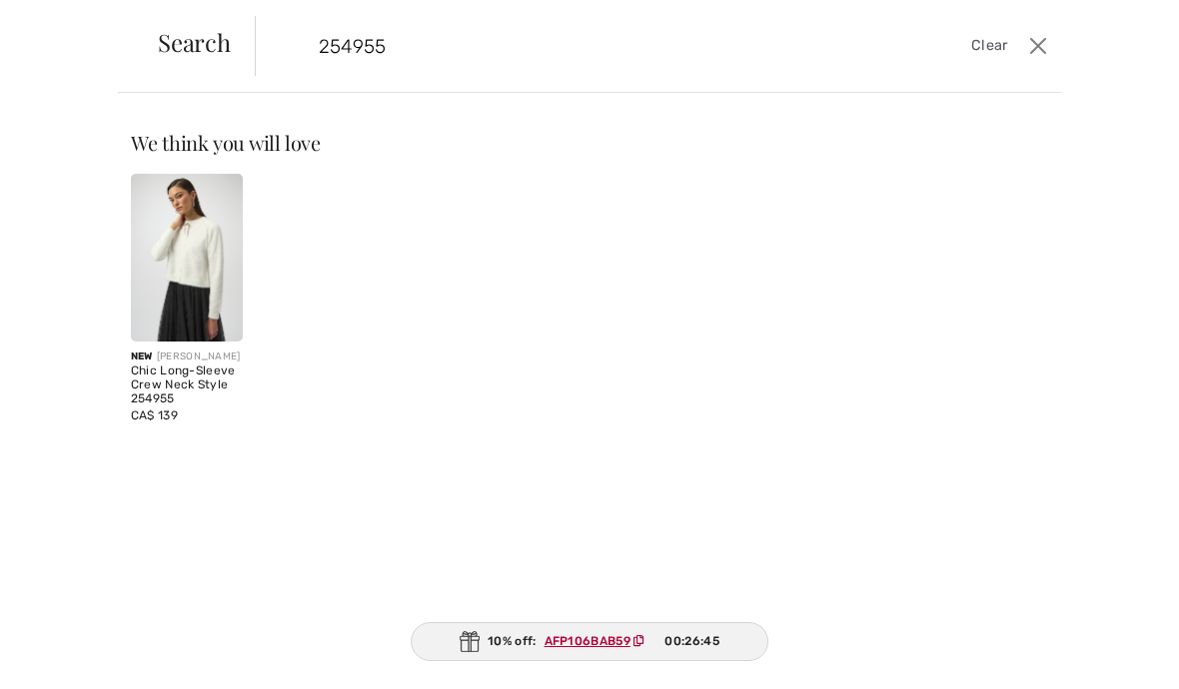
type input "254955"
click at [201, 254] on img at bounding box center [187, 258] width 112 height 168
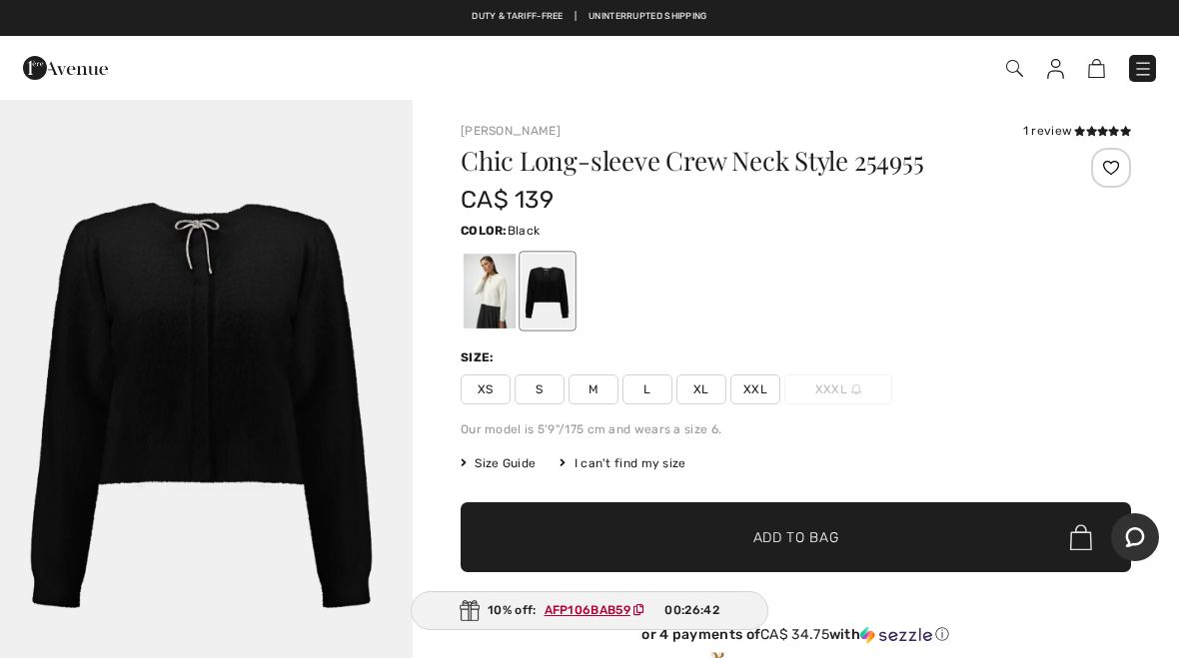
click at [495, 303] on div at bounding box center [490, 291] width 52 height 75
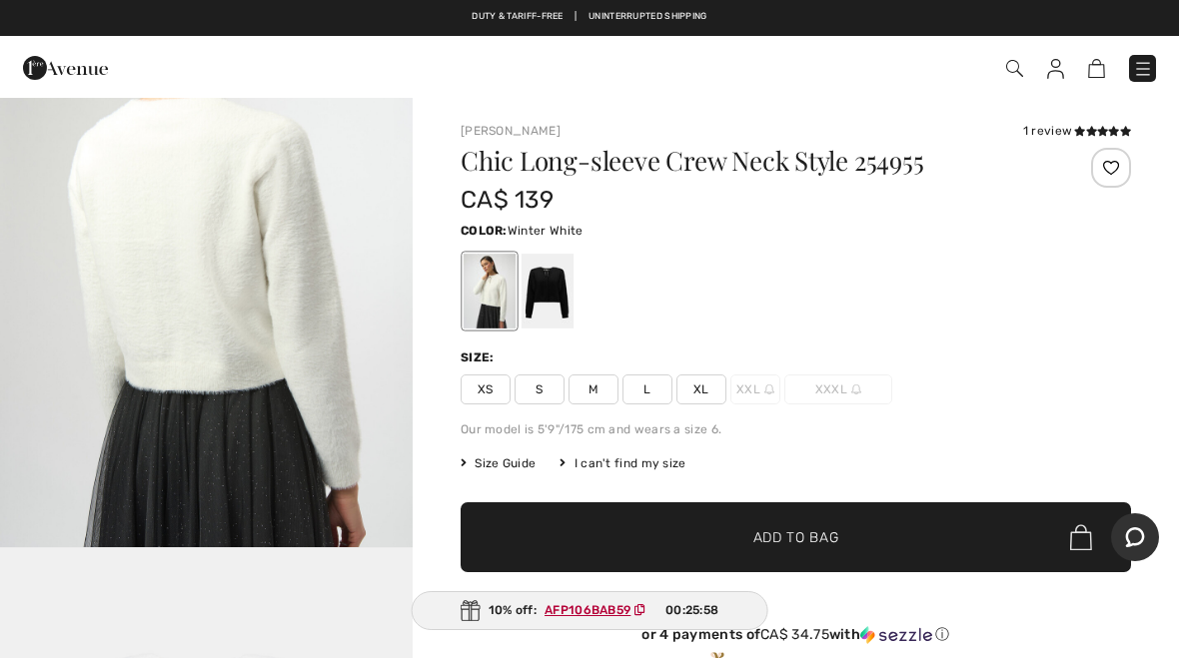
scroll to position [2646, 0]
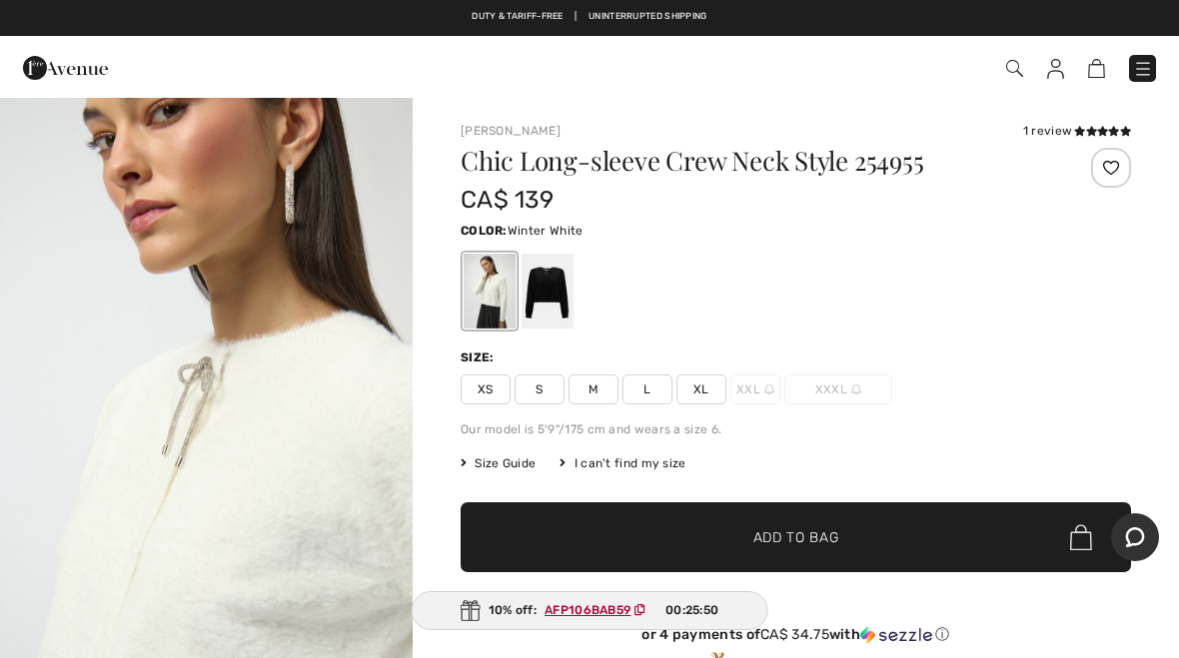
click at [828, 267] on div at bounding box center [796, 291] width 670 height 83
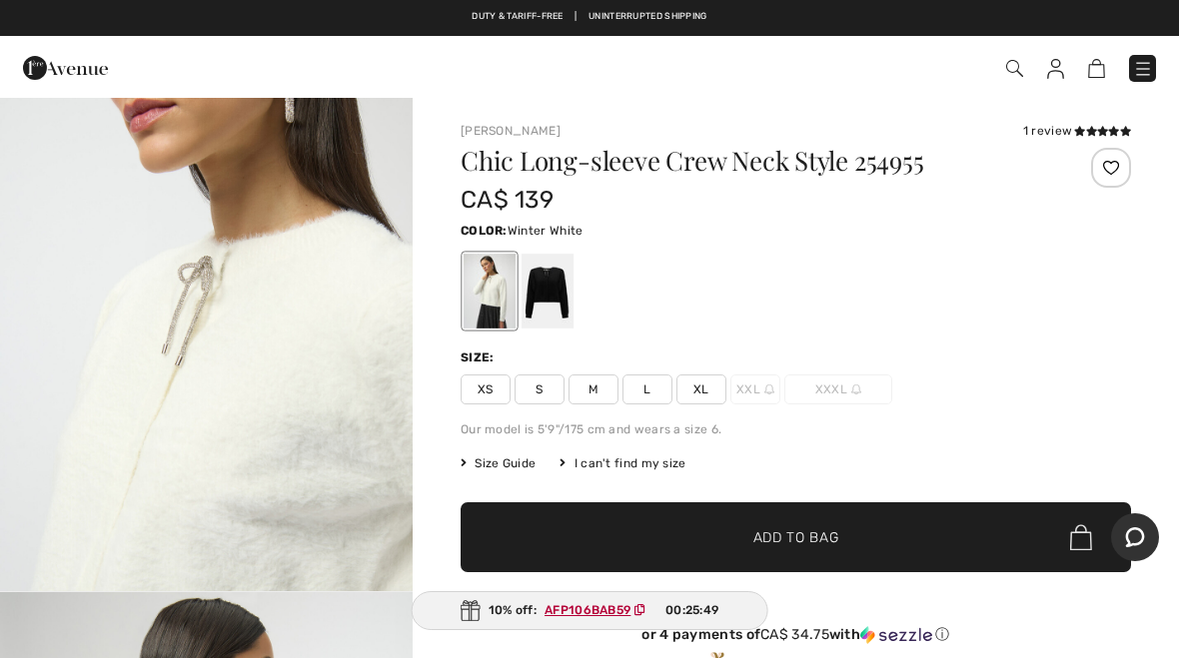
click at [652, 389] on span "L" at bounding box center [647, 390] width 50 height 30
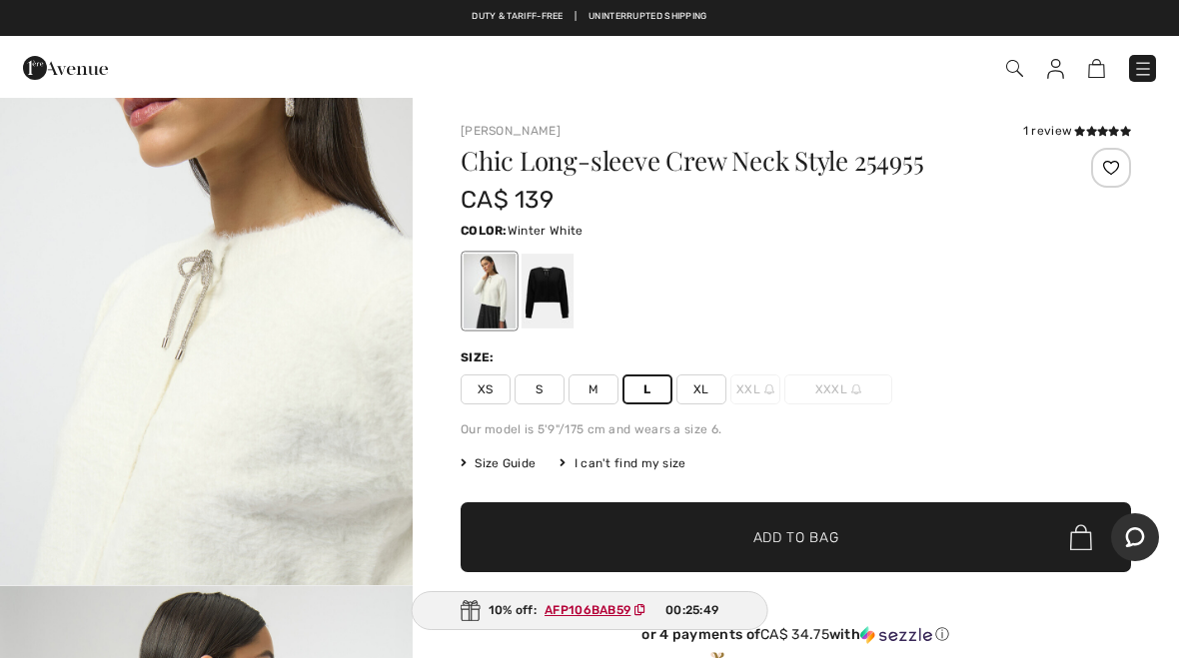
scroll to position [1988, 0]
click at [821, 531] on span "Add to Bag" at bounding box center [796, 537] width 86 height 21
click at [1053, 74] on img at bounding box center [1044, 69] width 17 height 20
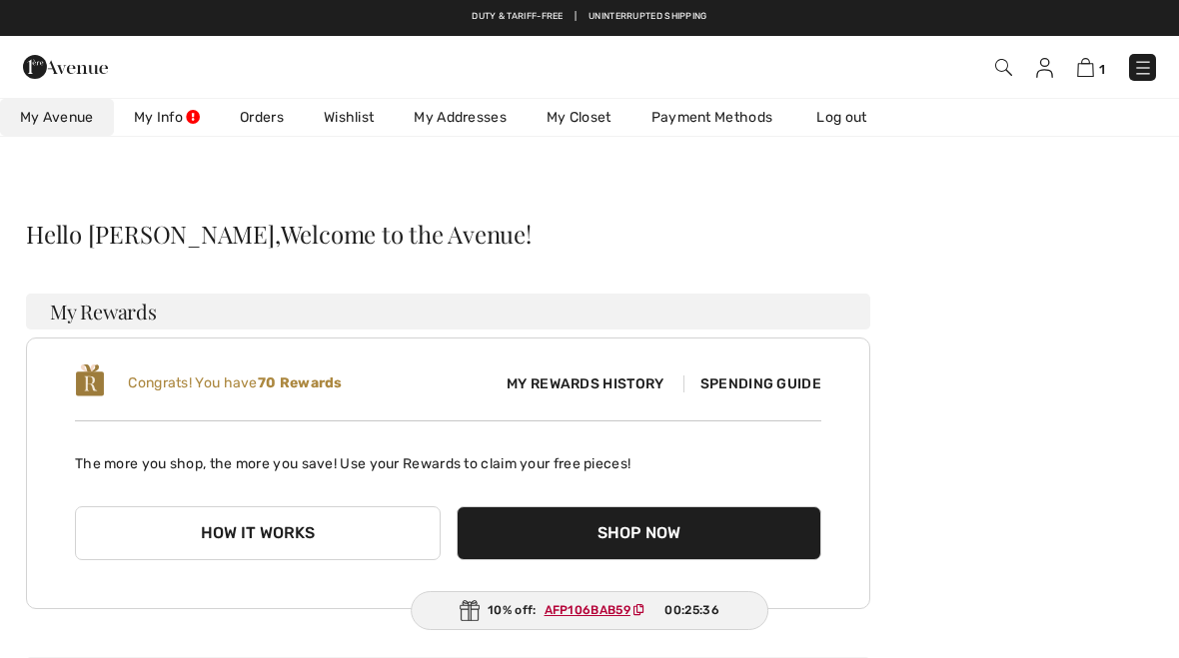
click at [1093, 73] on img at bounding box center [1085, 67] width 17 height 19
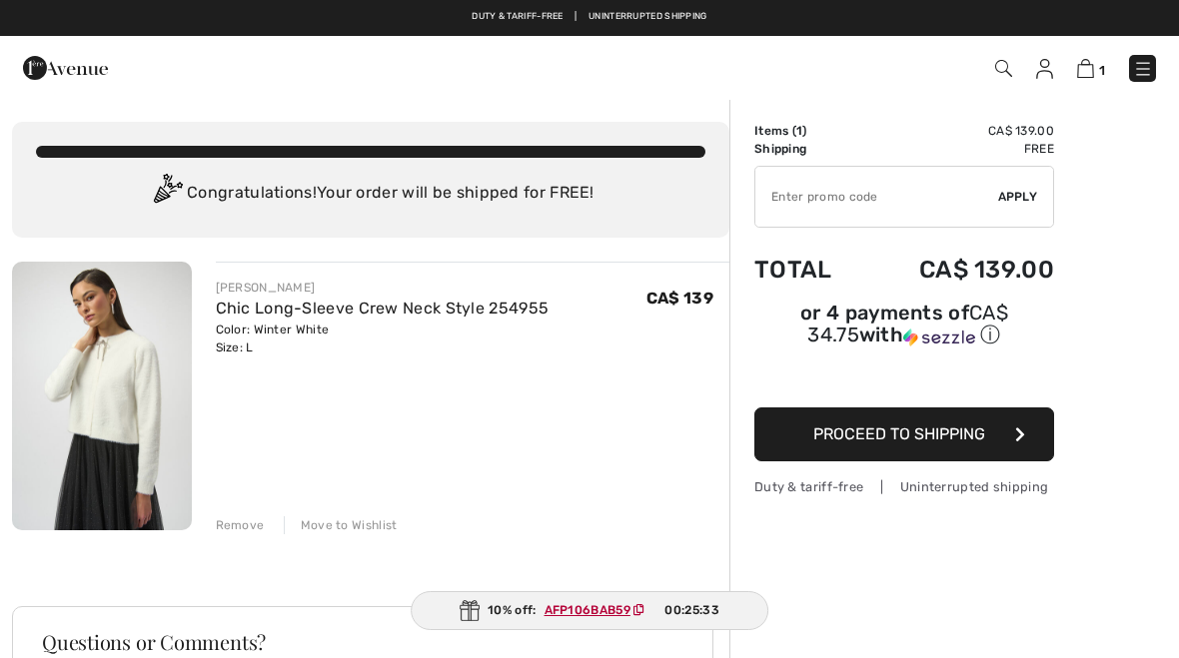
click at [996, 444] on button "Proceed to Shipping" at bounding box center [904, 435] width 300 height 54
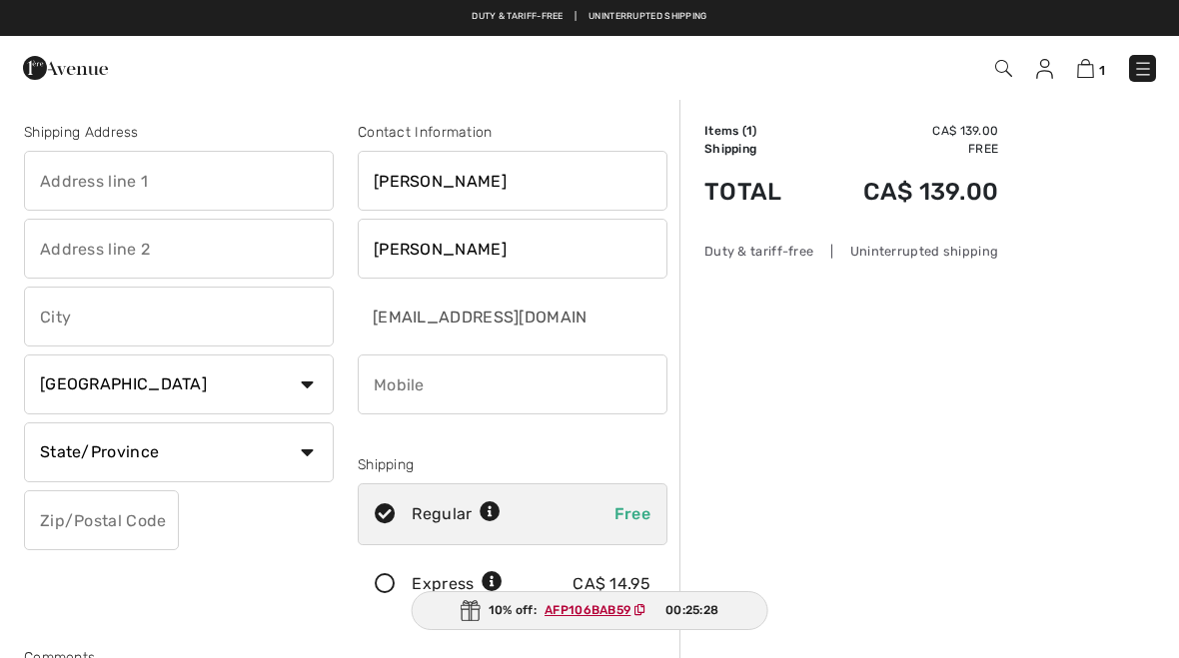
click at [588, 598] on div "10% off: AFP106BAB59 00:25:28" at bounding box center [590, 610] width 357 height 39
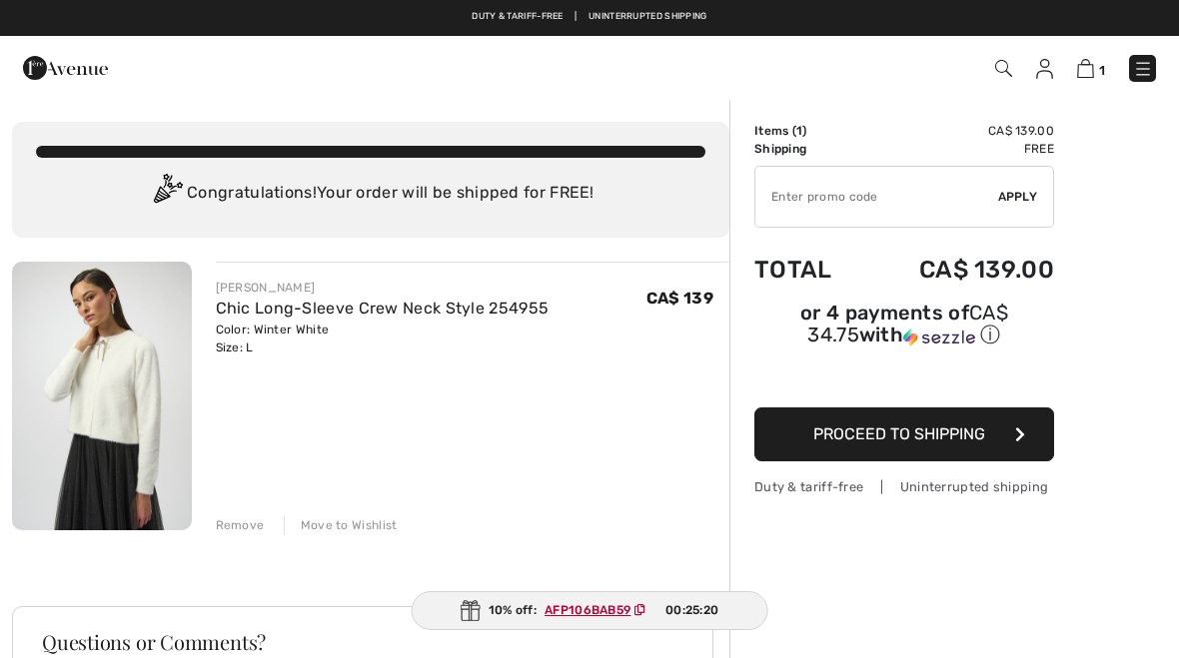
click at [780, 208] on input "TEXT" at bounding box center [876, 197] width 243 height 60
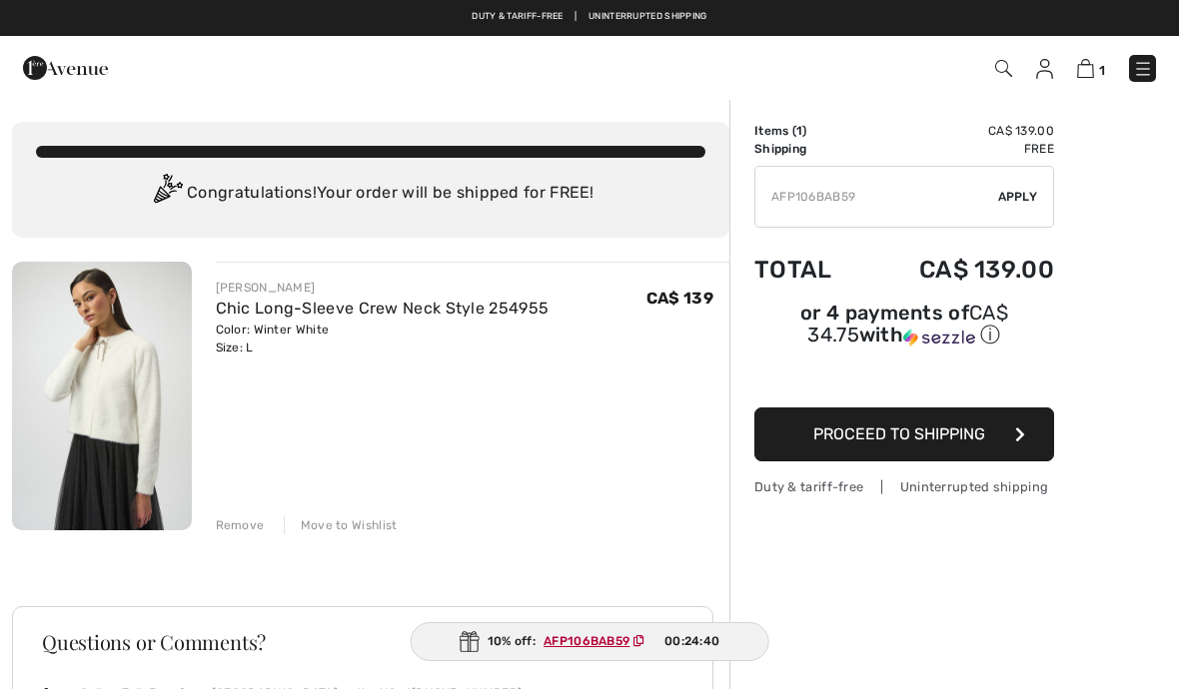
click at [995, 198] on input "TEXT" at bounding box center [876, 197] width 243 height 60
click at [995, 204] on input "TEXT" at bounding box center [876, 197] width 243 height 60
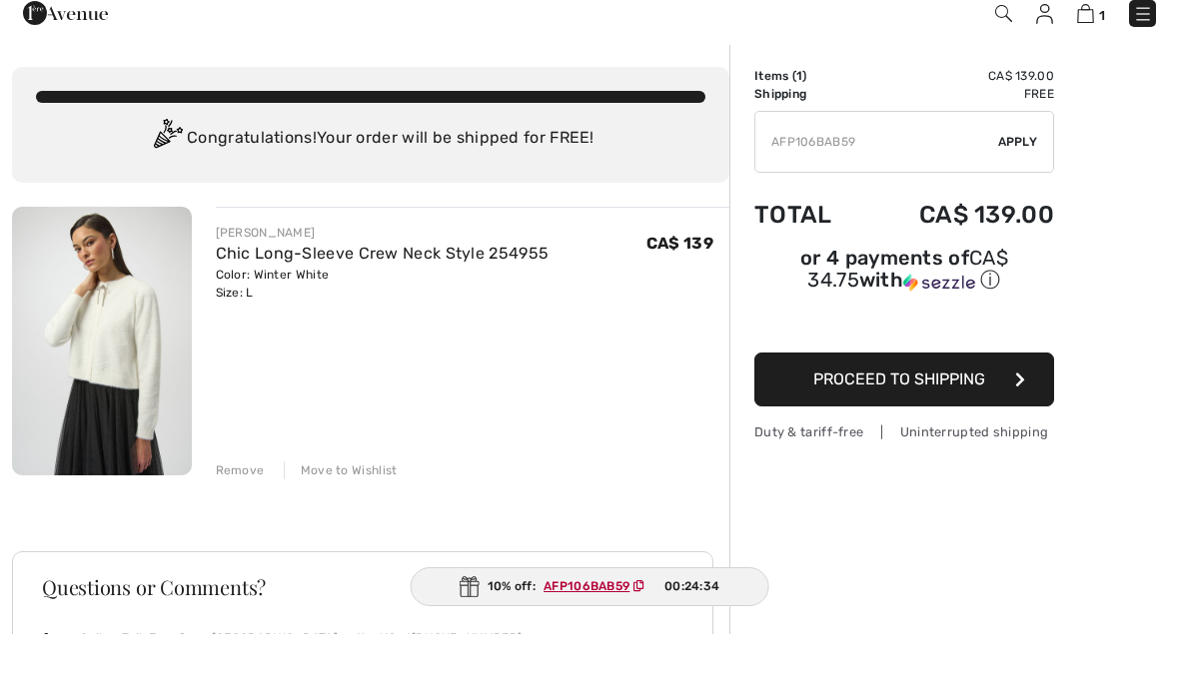
type input "AFP106BAB59"
click at [1018, 166] on div "✔ Apply Remove" at bounding box center [904, 197] width 300 height 62
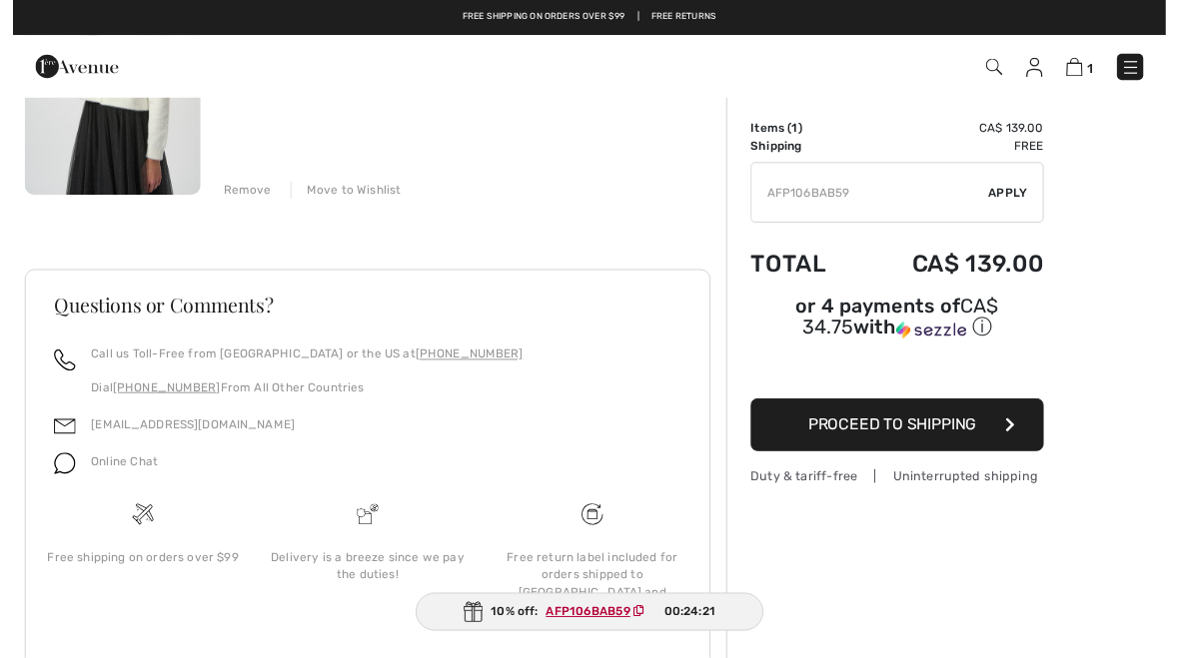
scroll to position [301, 0]
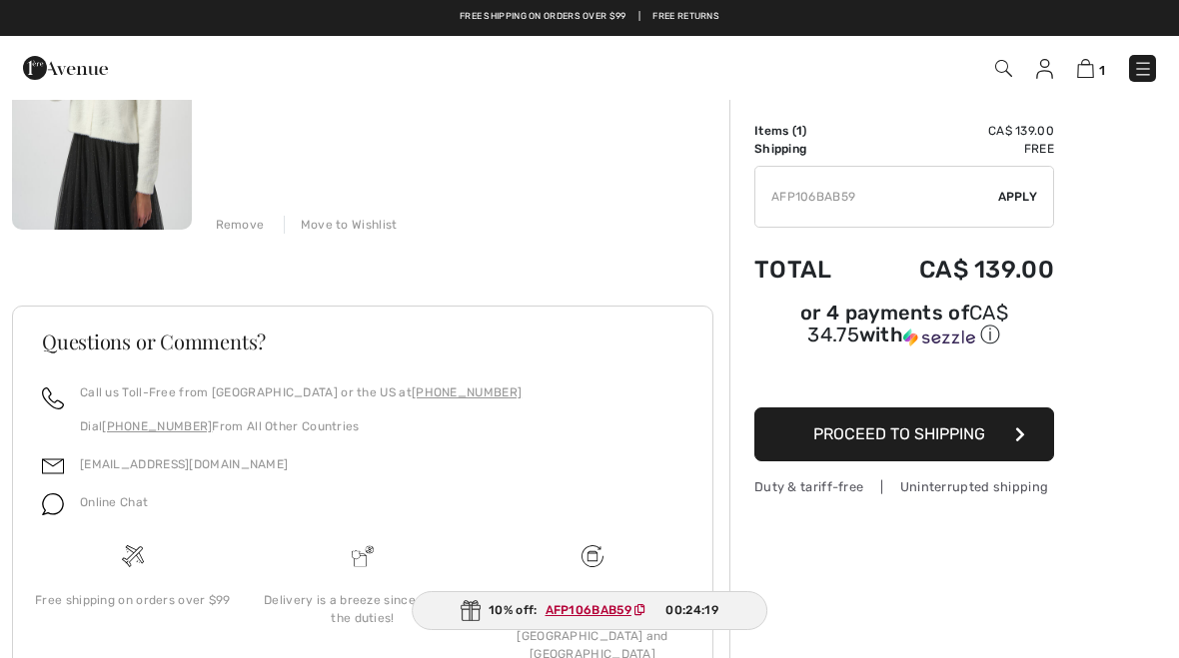
click at [1023, 194] on span "Apply" at bounding box center [1018, 197] width 40 height 18
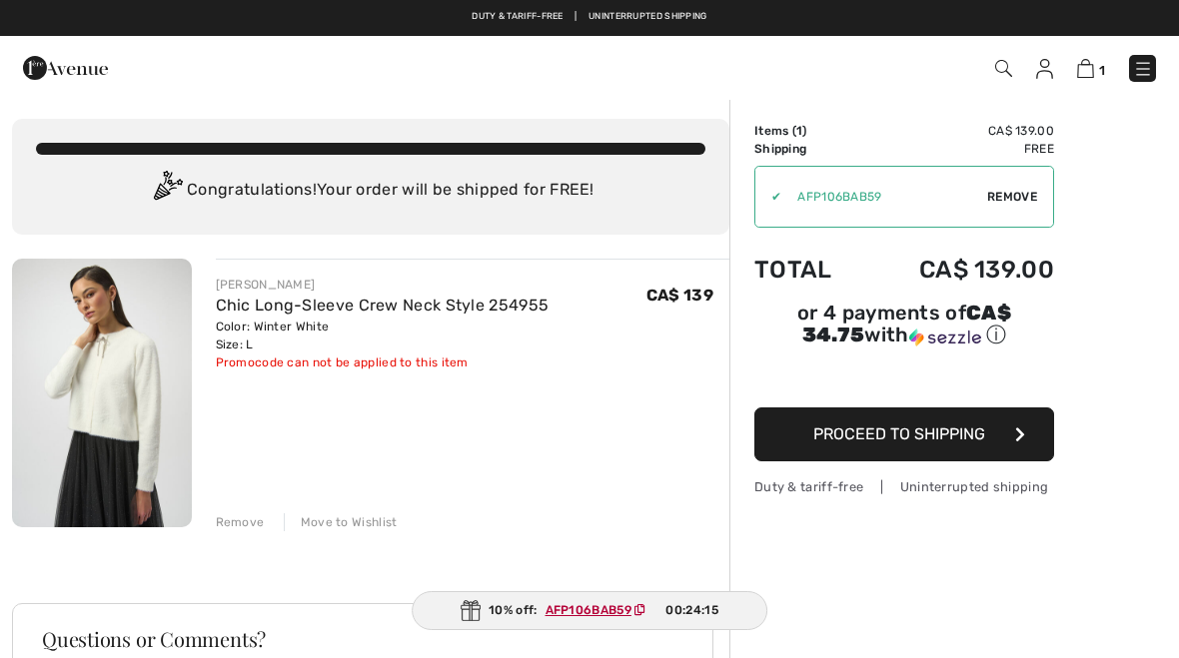
scroll to position [0, 0]
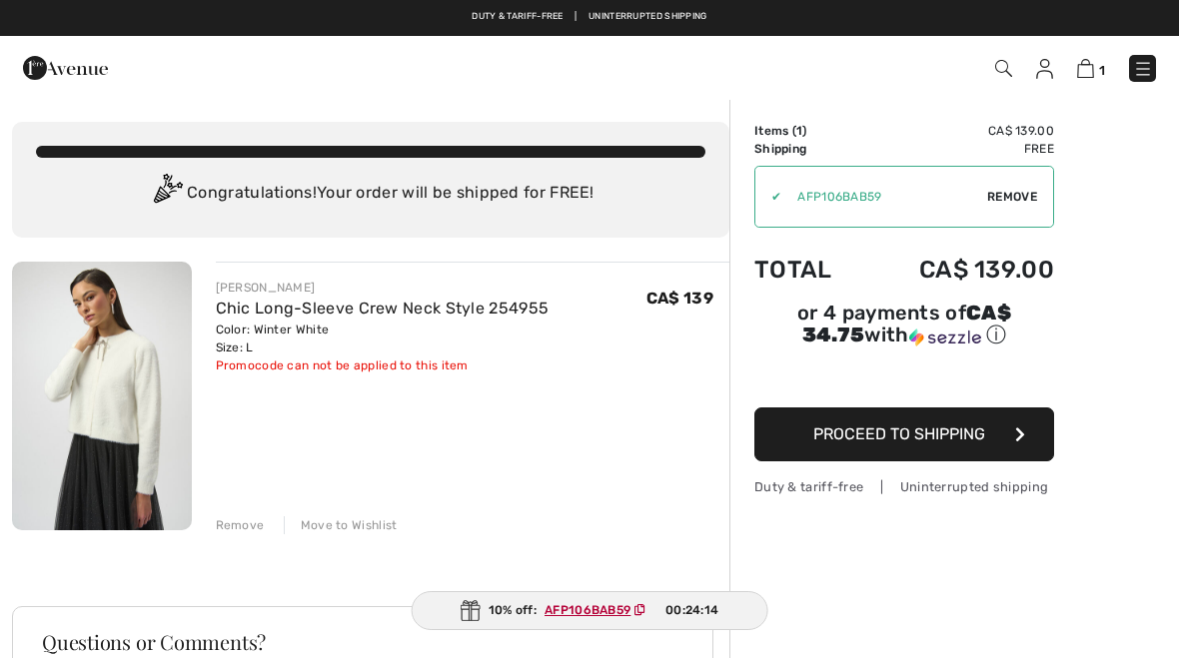
click at [1010, 442] on button "Proceed to Shipping" at bounding box center [904, 435] width 300 height 54
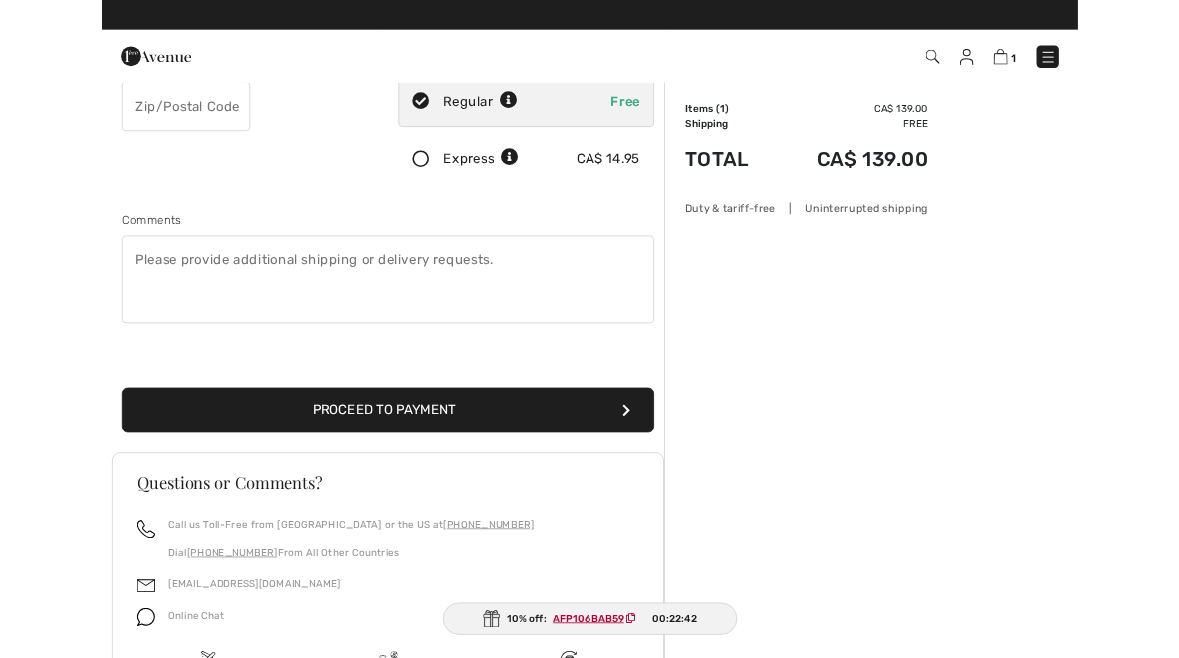
scroll to position [392, 0]
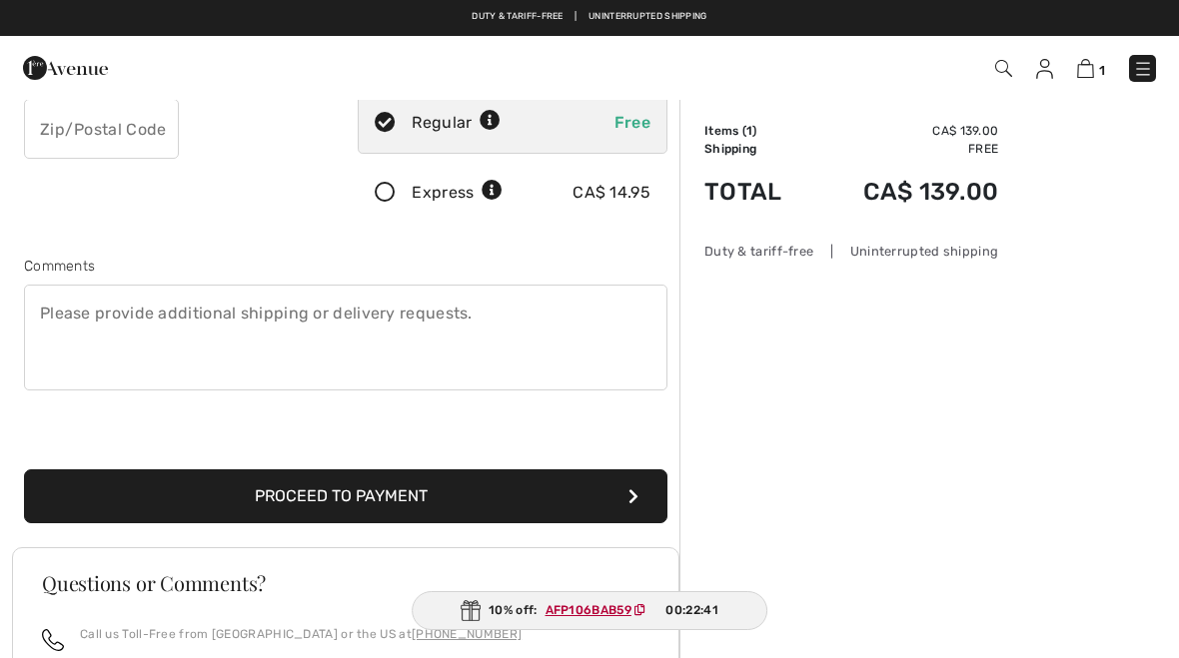
click at [407, 490] on button "Proceed to Payment" at bounding box center [345, 497] width 643 height 54
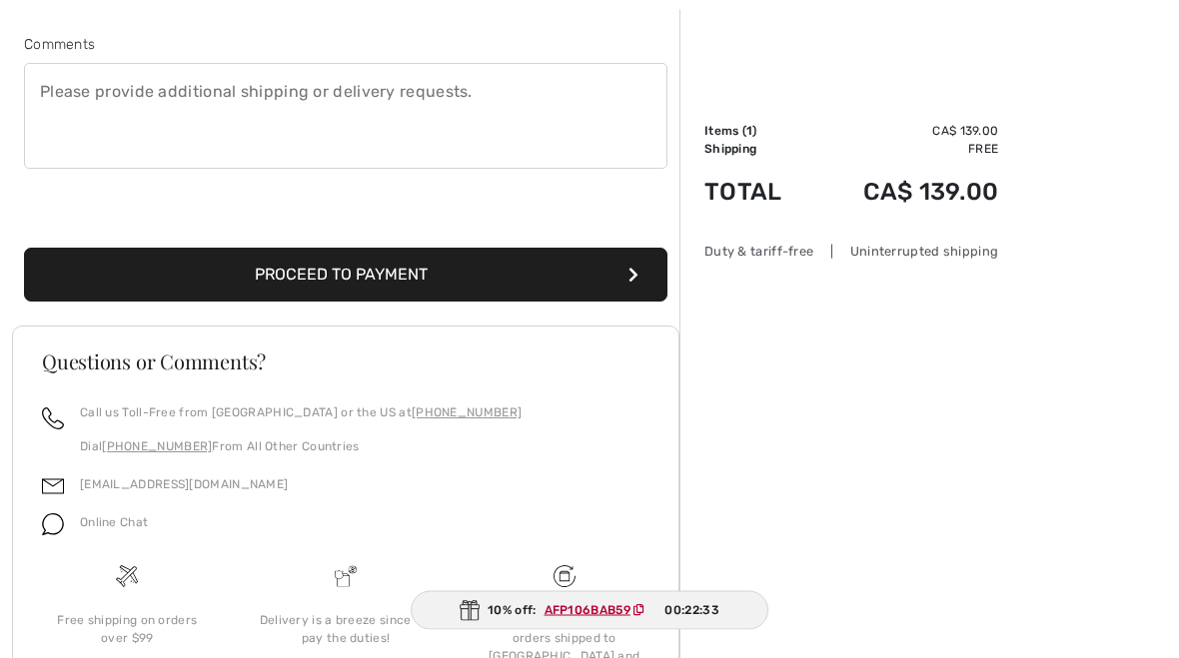
scroll to position [636, 0]
